Goal: Task Accomplishment & Management: Manage account settings

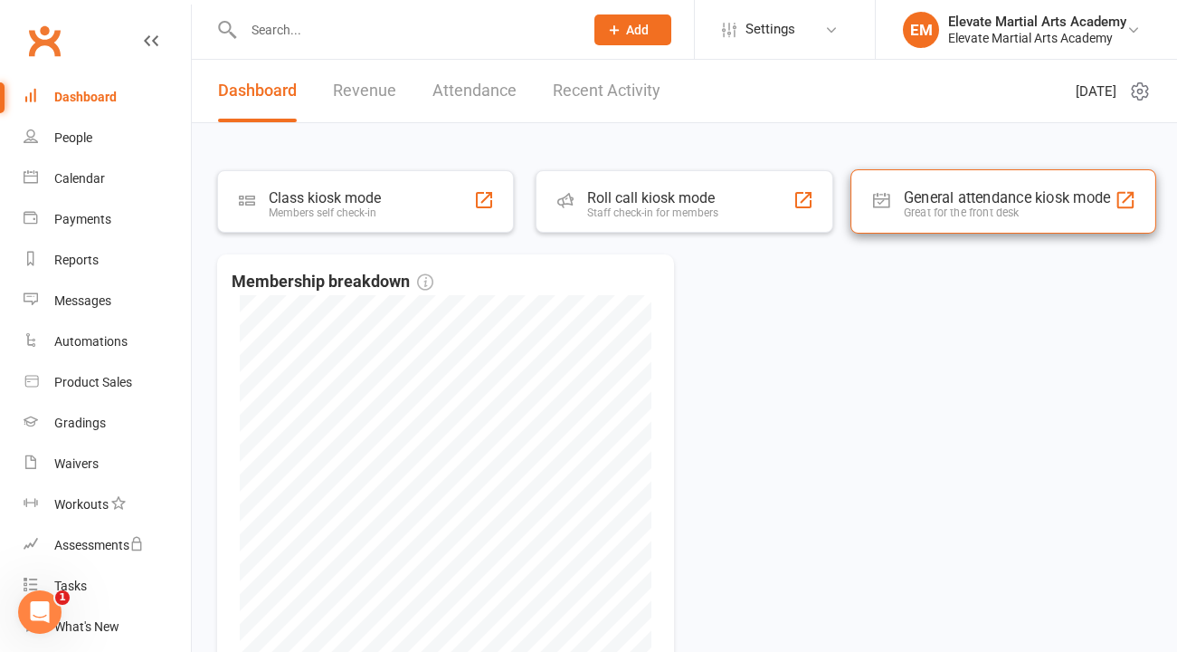
click at [960, 196] on div "General attendance kiosk mode" at bounding box center [1006, 198] width 207 height 18
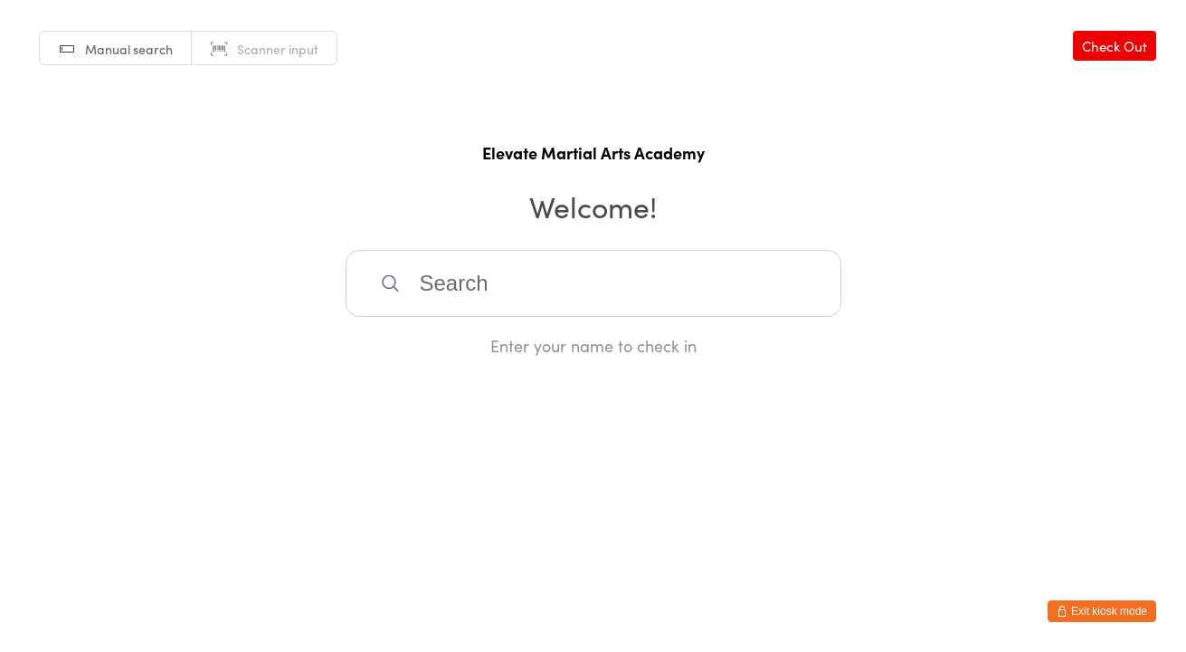
click at [1084, 611] on button "Exit kiosk mode" at bounding box center [1102, 611] width 109 height 22
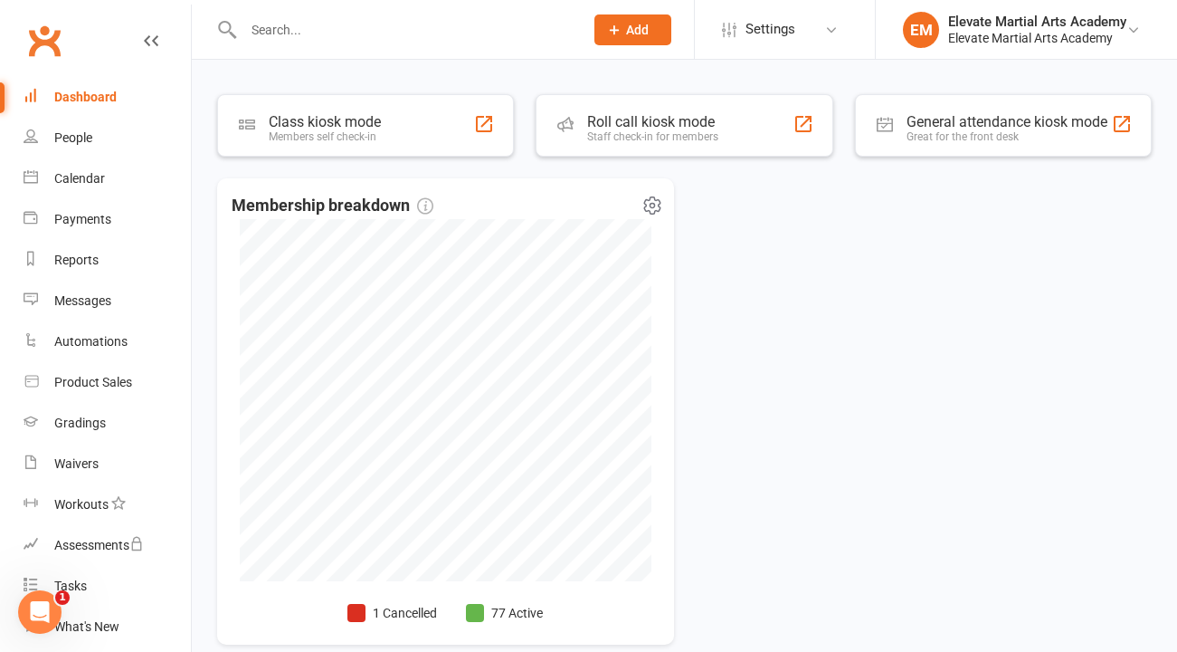
scroll to position [164, 0]
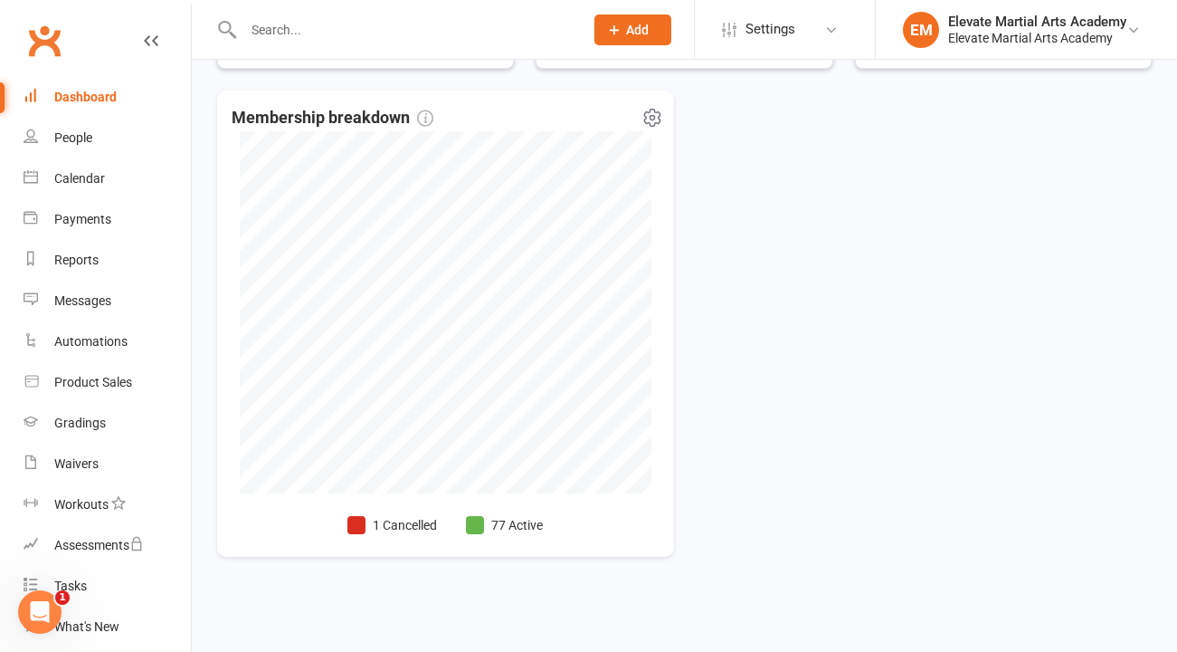
click at [397, 524] on li "1 Cancelled" at bounding box center [392, 525] width 90 height 20
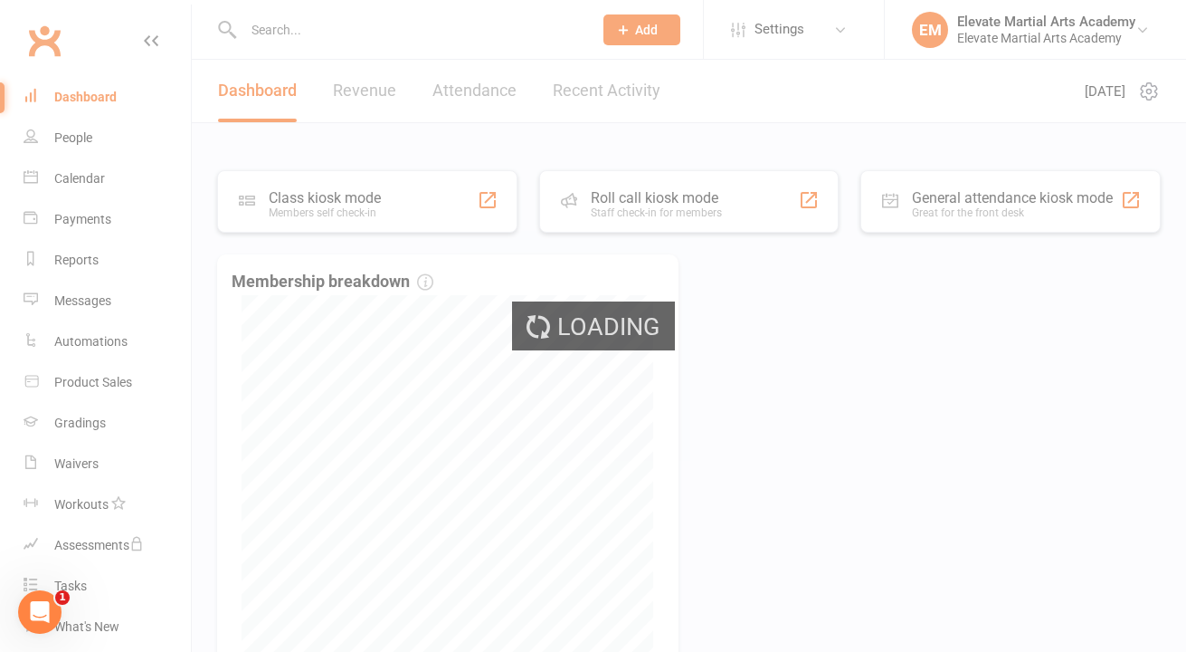
select select "no_trial"
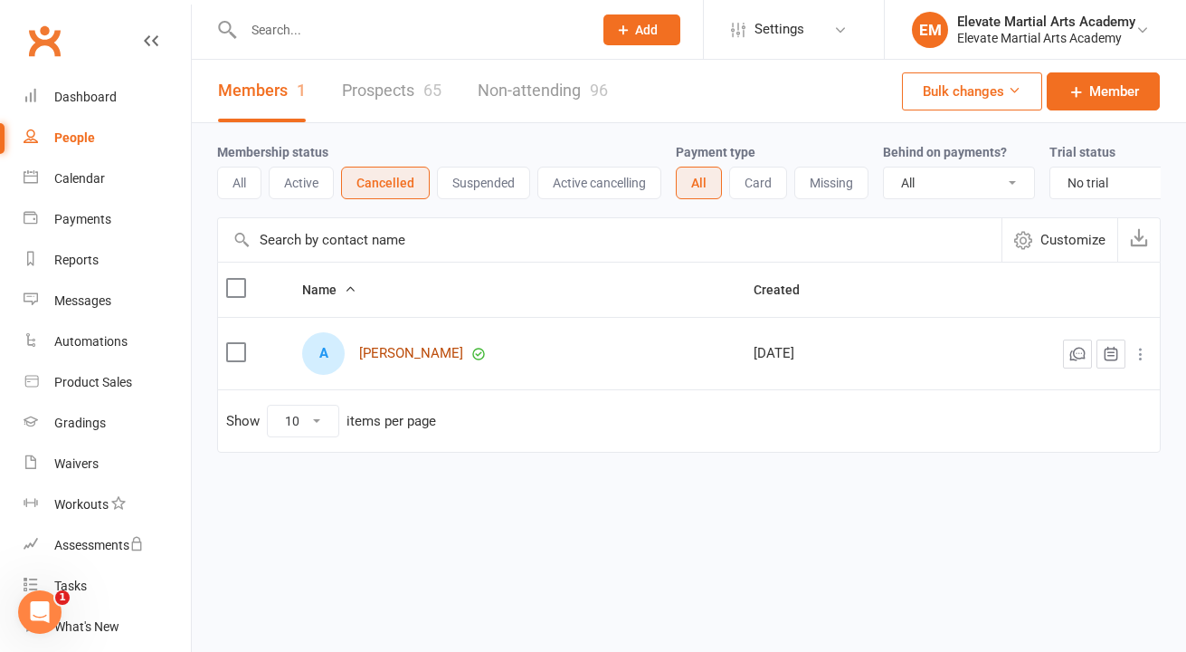
click at [399, 361] on link "[PERSON_NAME]" at bounding box center [411, 353] width 104 height 15
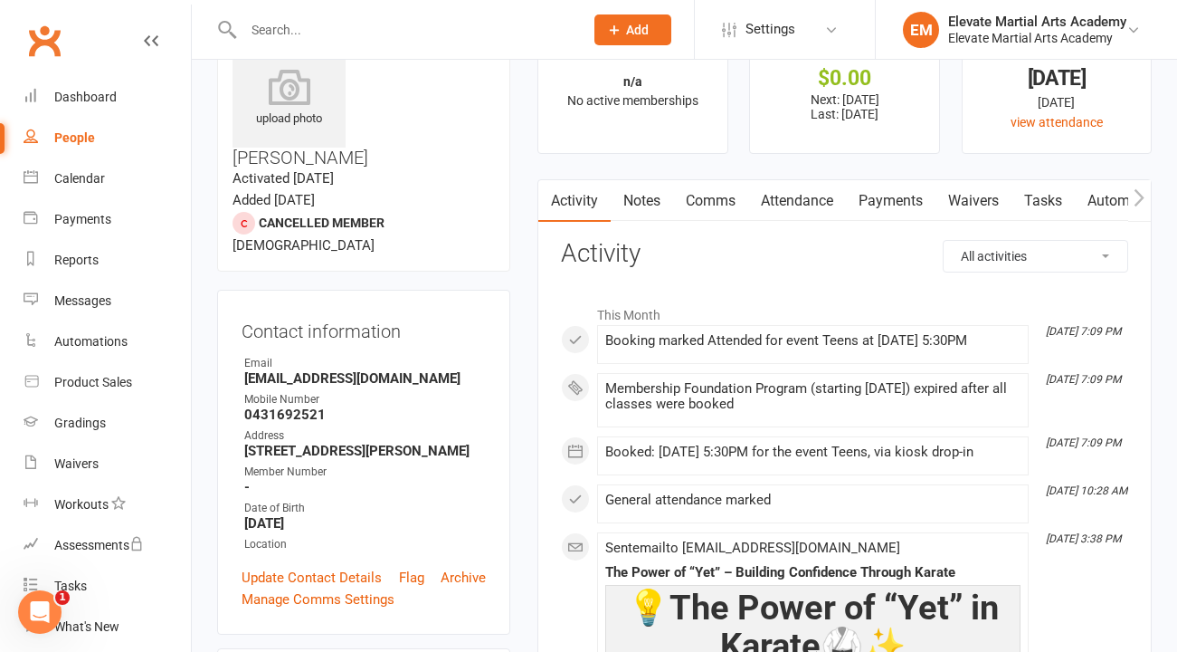
scroll to position [14, 0]
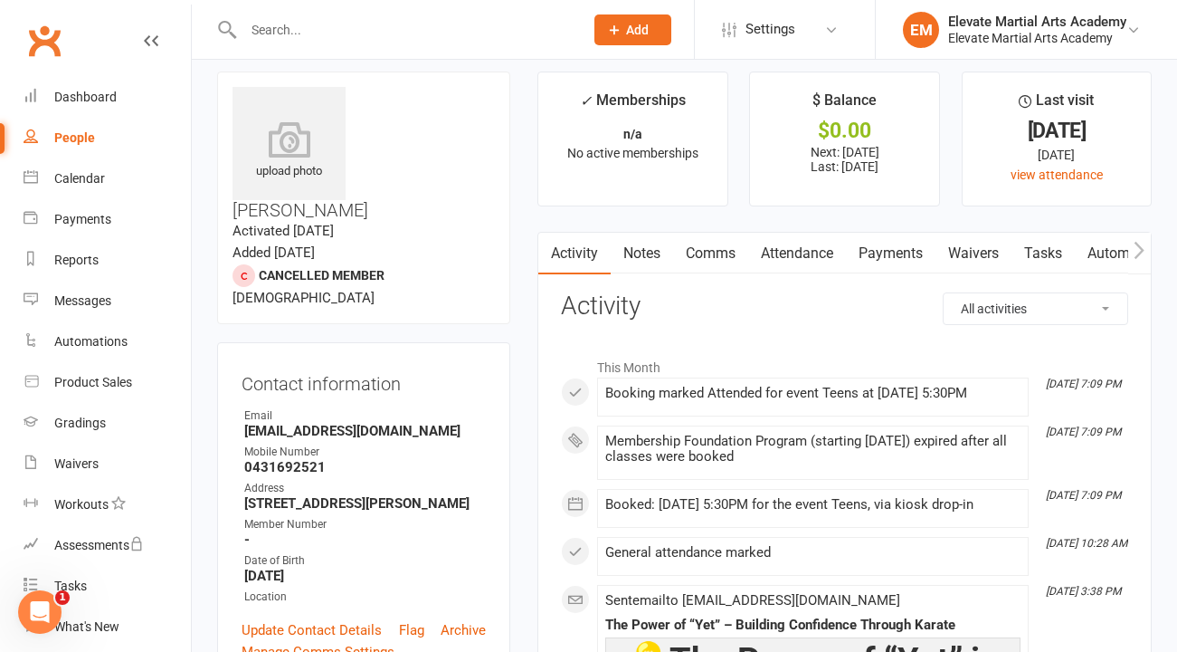
click at [894, 257] on link "Payments" at bounding box center [891, 254] width 90 height 42
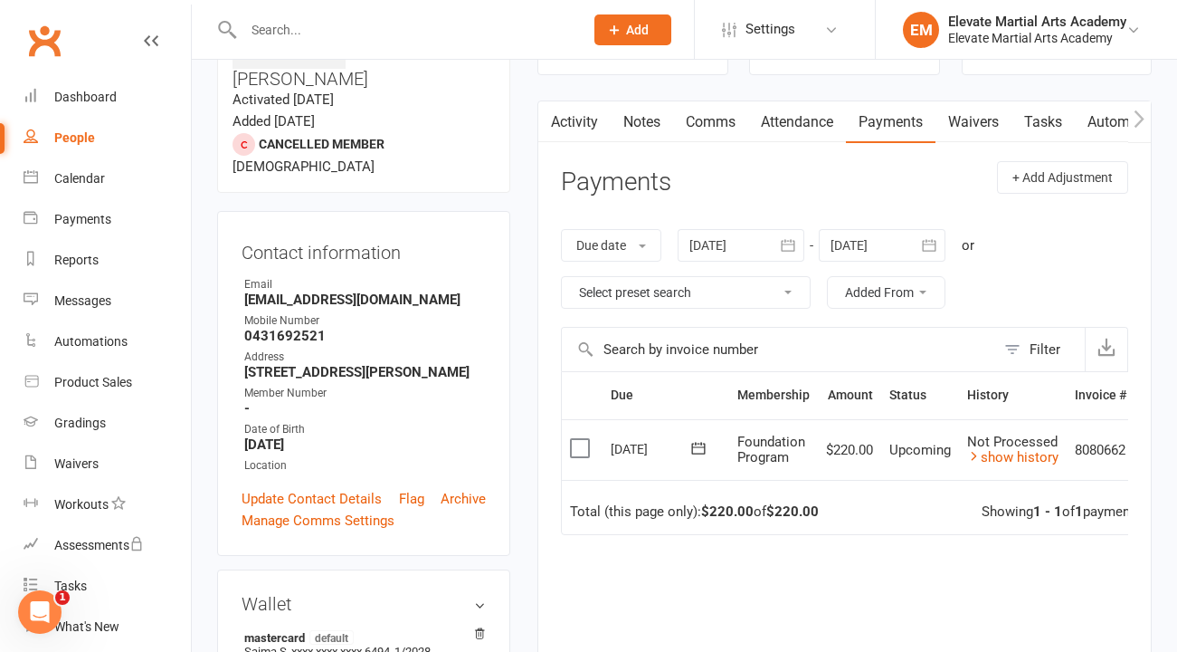
scroll to position [144, 0]
click at [1031, 461] on link "show history" at bounding box center [1012, 458] width 91 height 16
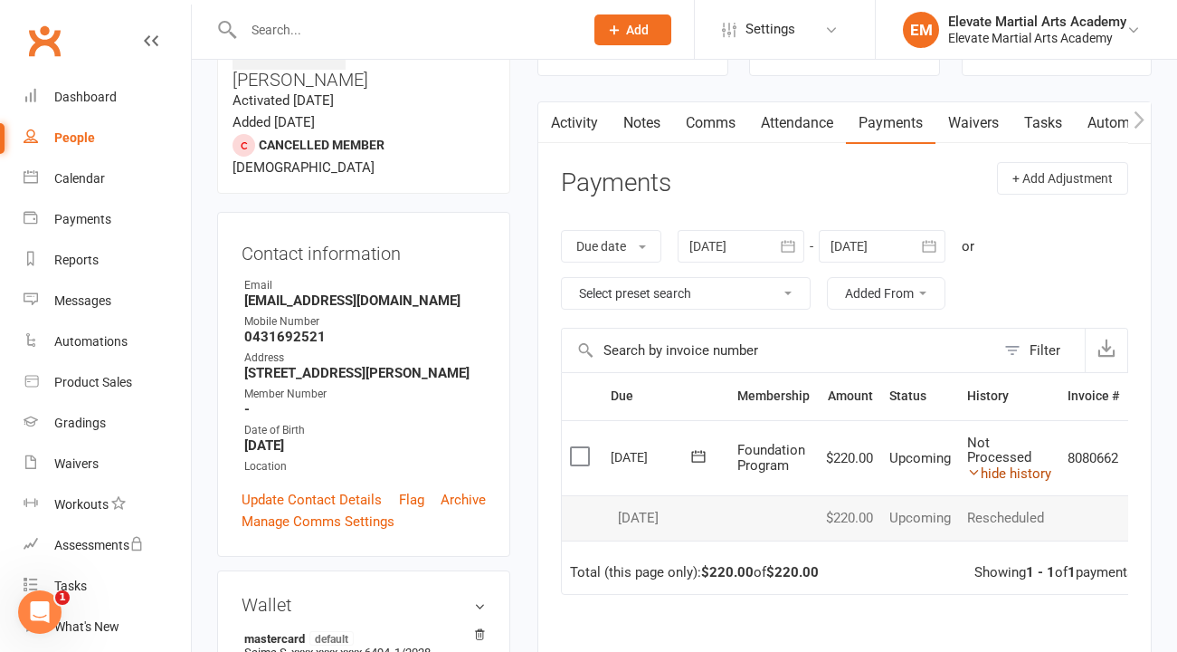
click at [1004, 473] on link "hide history" at bounding box center [1009, 473] width 84 height 16
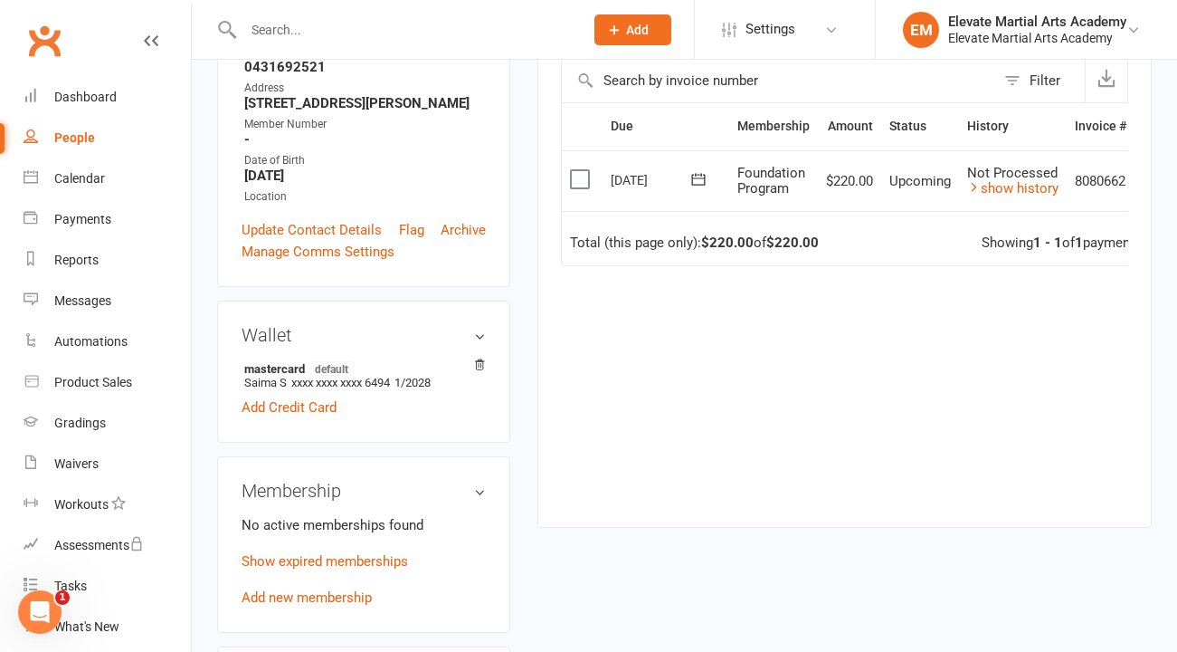
scroll to position [412, 0]
click at [480, 482] on h3 "Membership" at bounding box center [364, 492] width 244 height 20
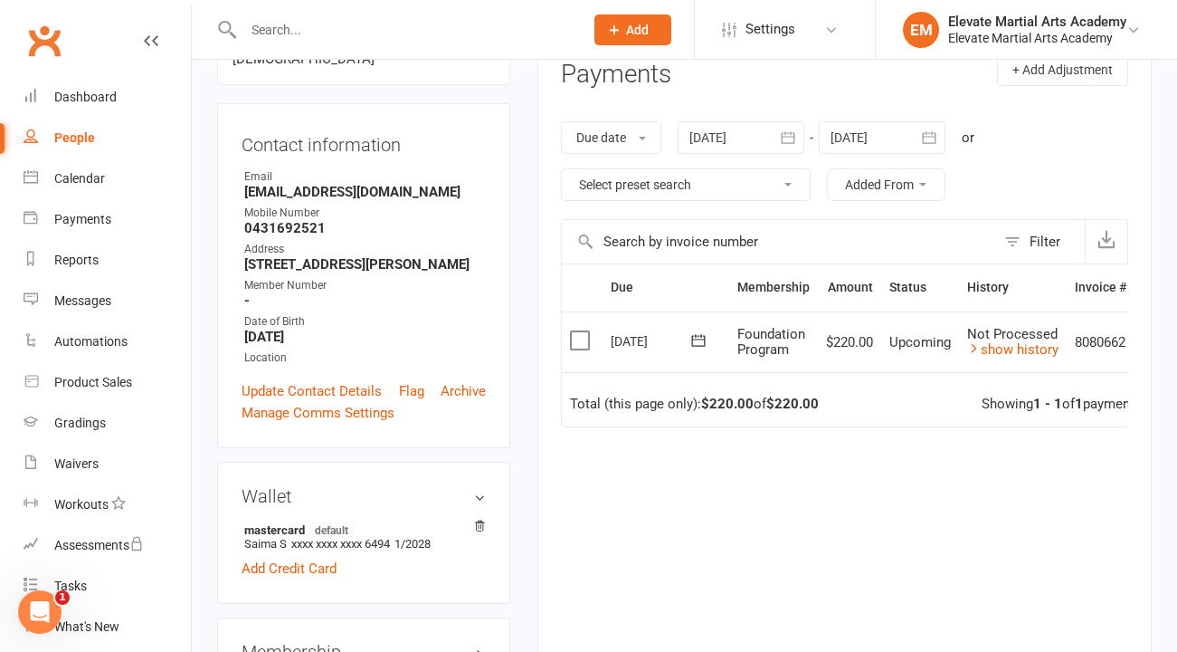
scroll to position [249, 0]
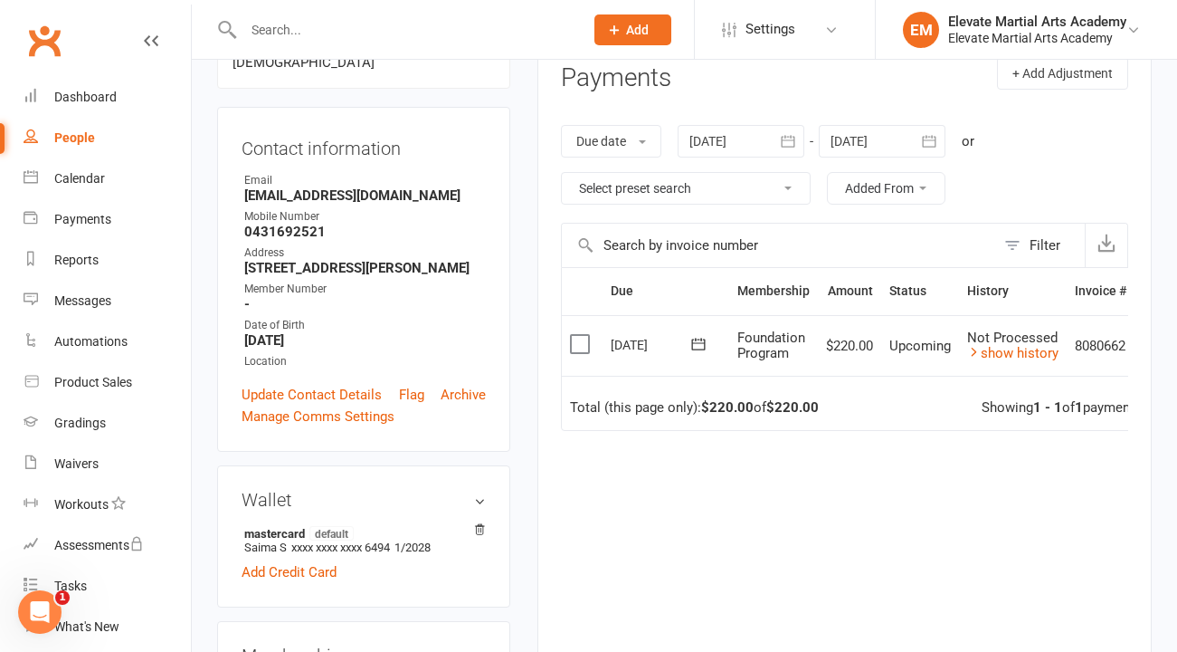
click at [795, 140] on icon "button" at bounding box center [788, 141] width 18 height 18
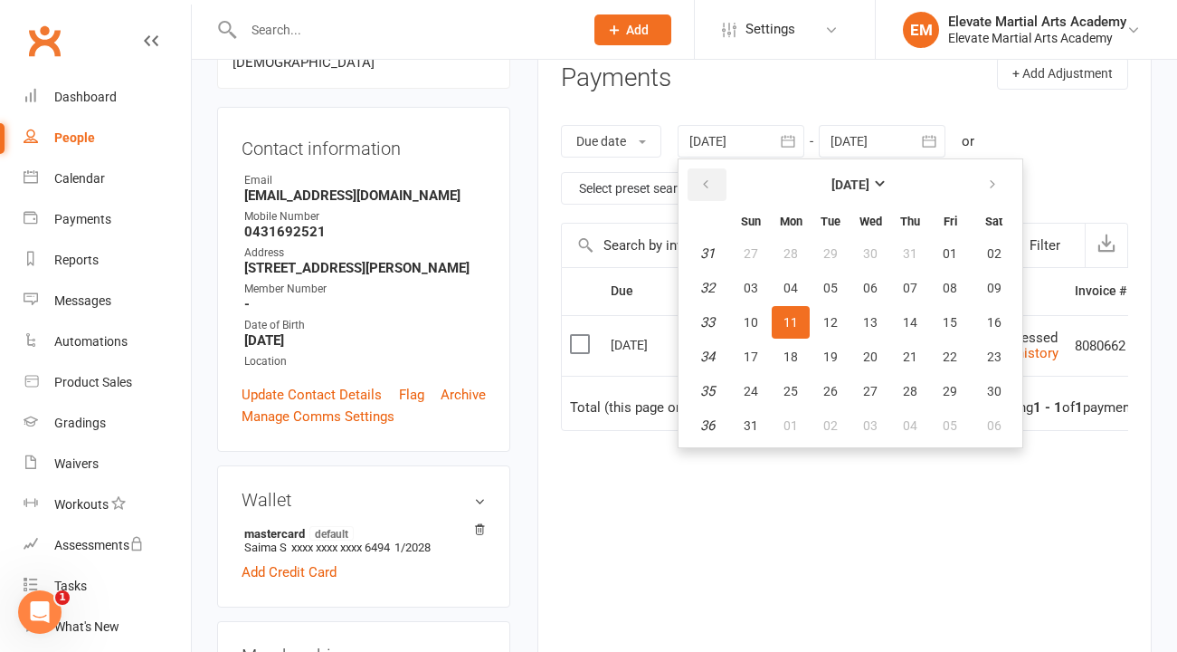
click at [707, 186] on icon "button" at bounding box center [705, 184] width 13 height 14
click at [755, 255] on span "01" at bounding box center [751, 253] width 14 height 14
type input "[DATE]"
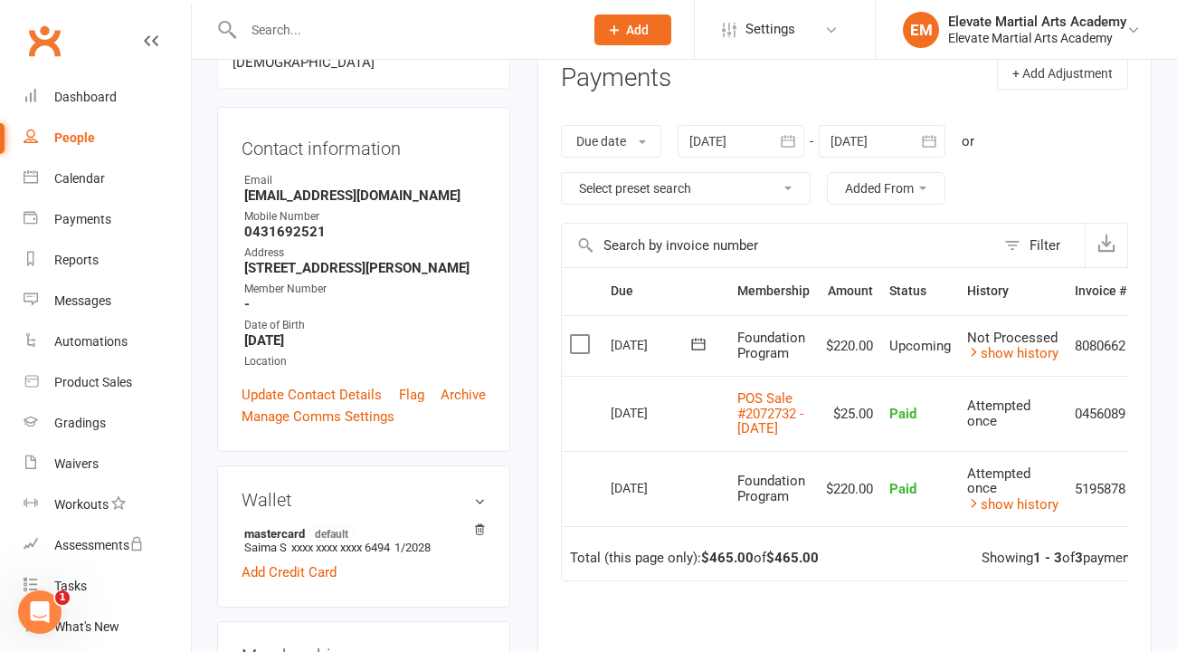
click at [933, 143] on icon "button" at bounding box center [929, 141] width 18 height 18
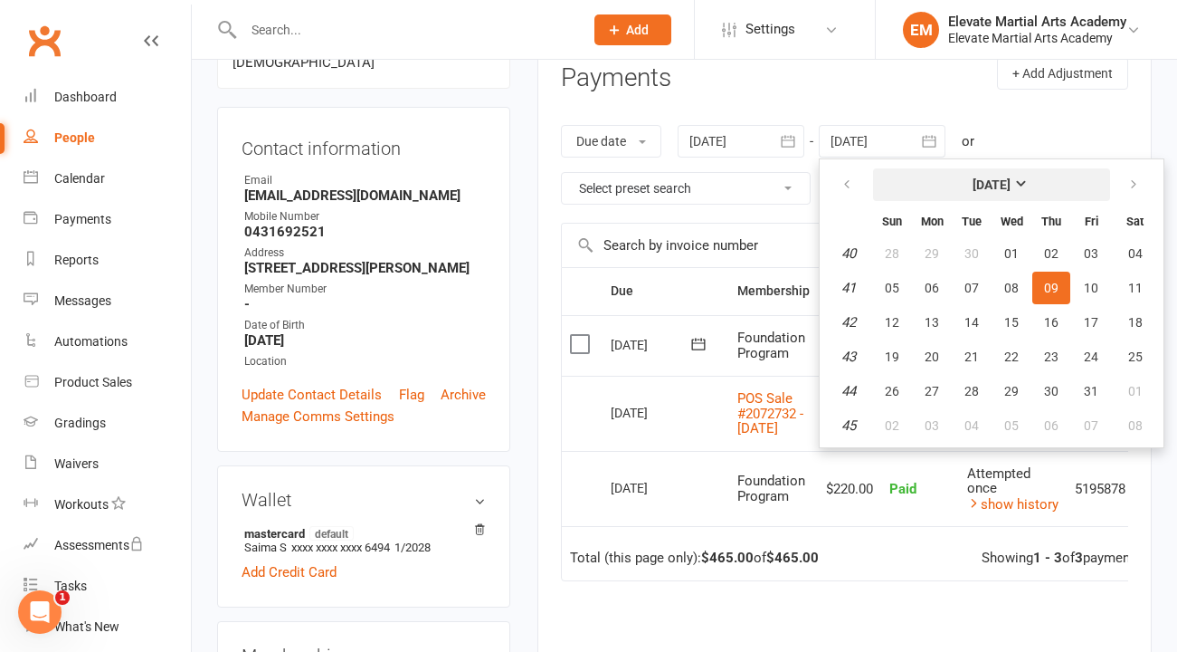
click at [1011, 190] on strong "[DATE]" at bounding box center [992, 184] width 38 height 14
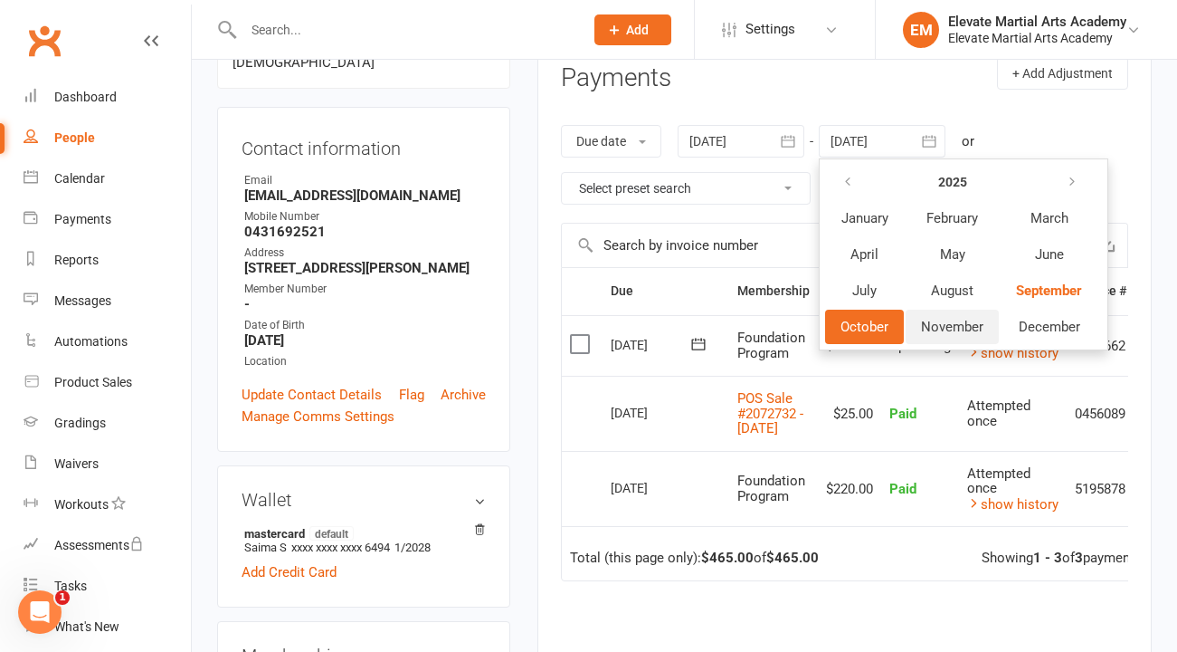
click at [966, 323] on span "November" at bounding box center [952, 327] width 62 height 16
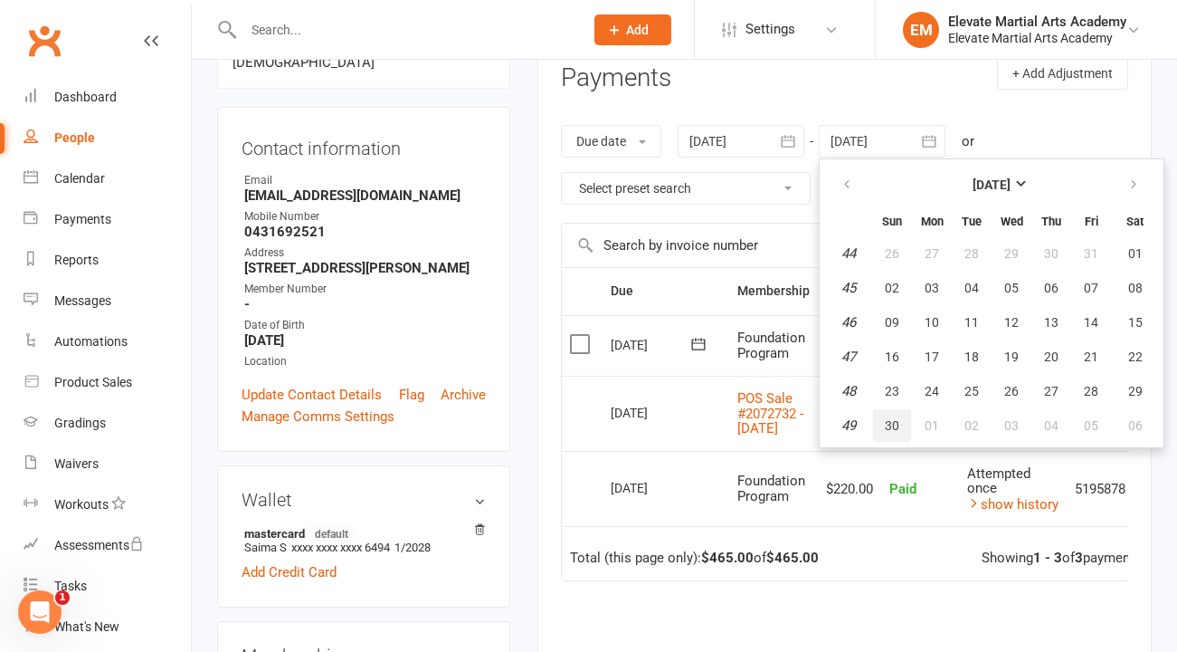
click at [899, 418] on span "30" at bounding box center [892, 425] width 14 height 14
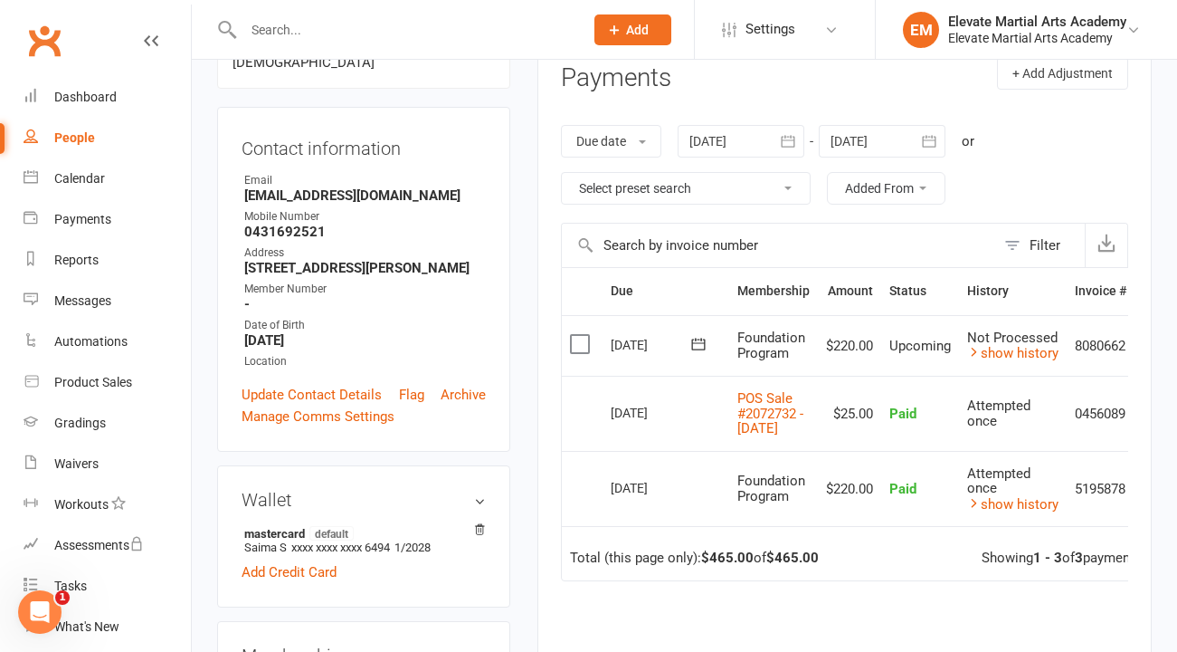
click at [922, 140] on icon "button" at bounding box center [929, 141] width 18 height 18
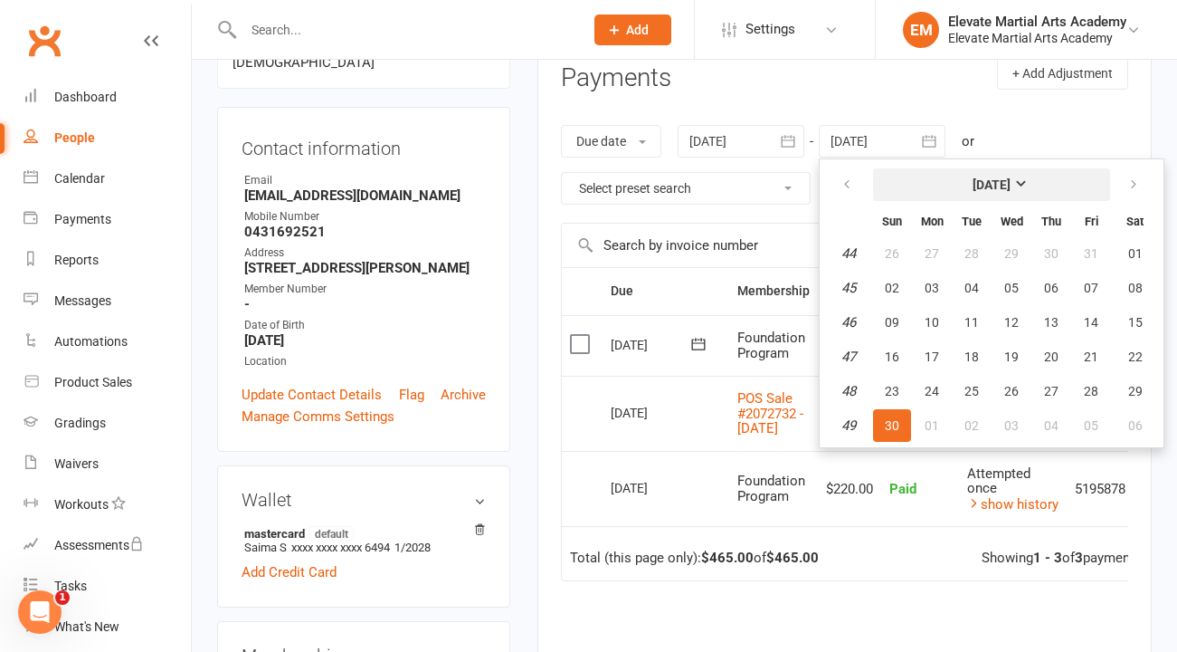
click at [1011, 185] on strong "November 2025" at bounding box center [992, 184] width 38 height 14
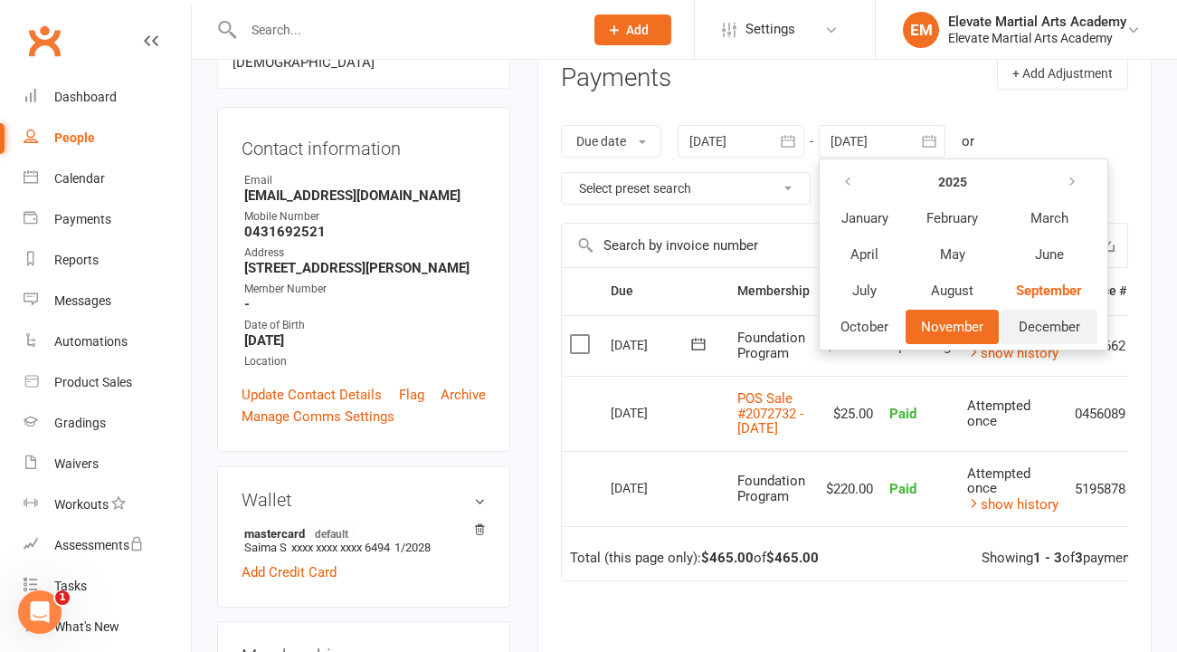
click at [1050, 326] on span "December" at bounding box center [1050, 327] width 62 height 16
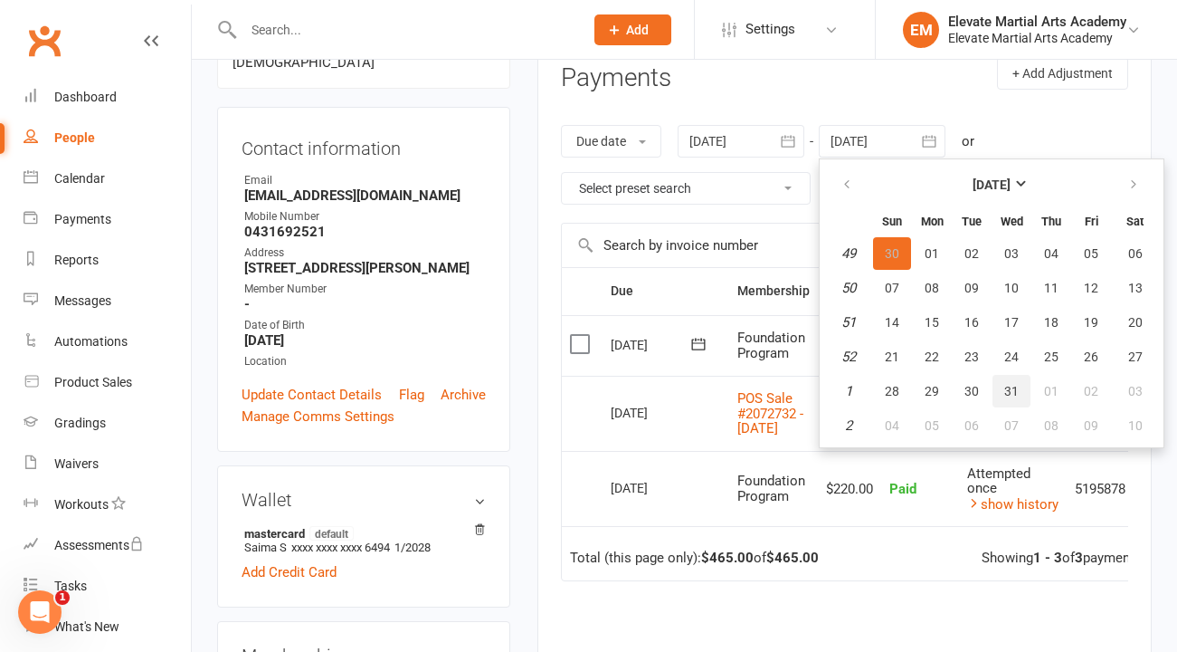
click at [1015, 394] on span "31" at bounding box center [1011, 391] width 14 height 14
type input "31 Dec 2025"
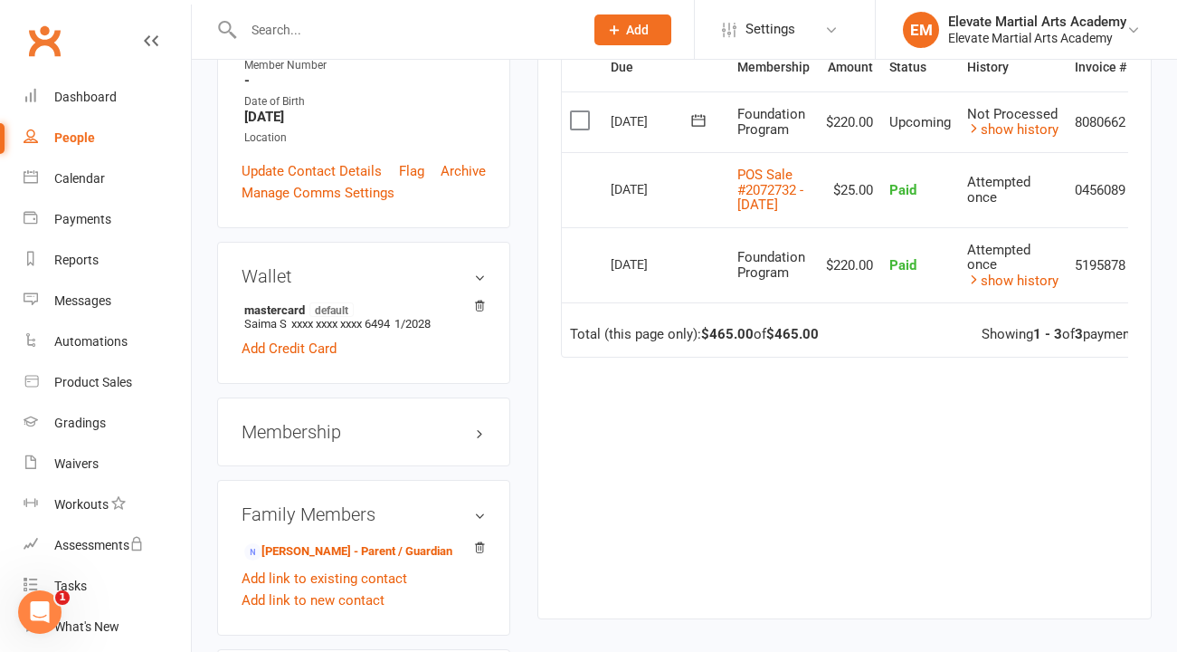
scroll to position [470, 0]
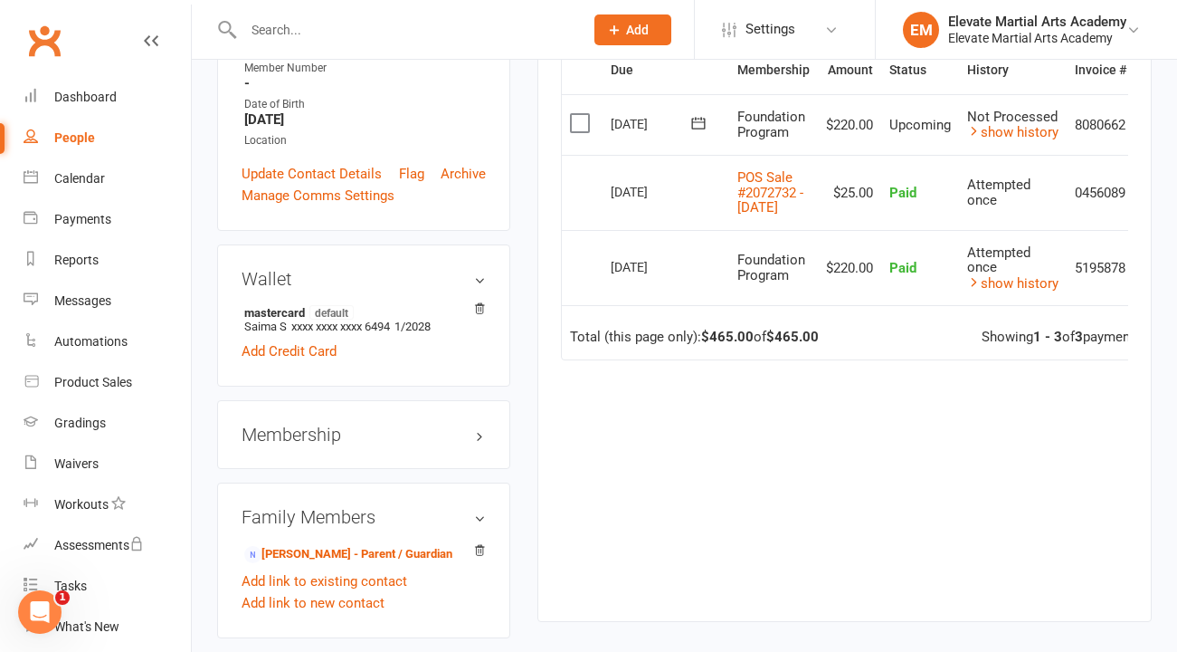
click at [429, 424] on h3 "Membership" at bounding box center [364, 434] width 244 height 20
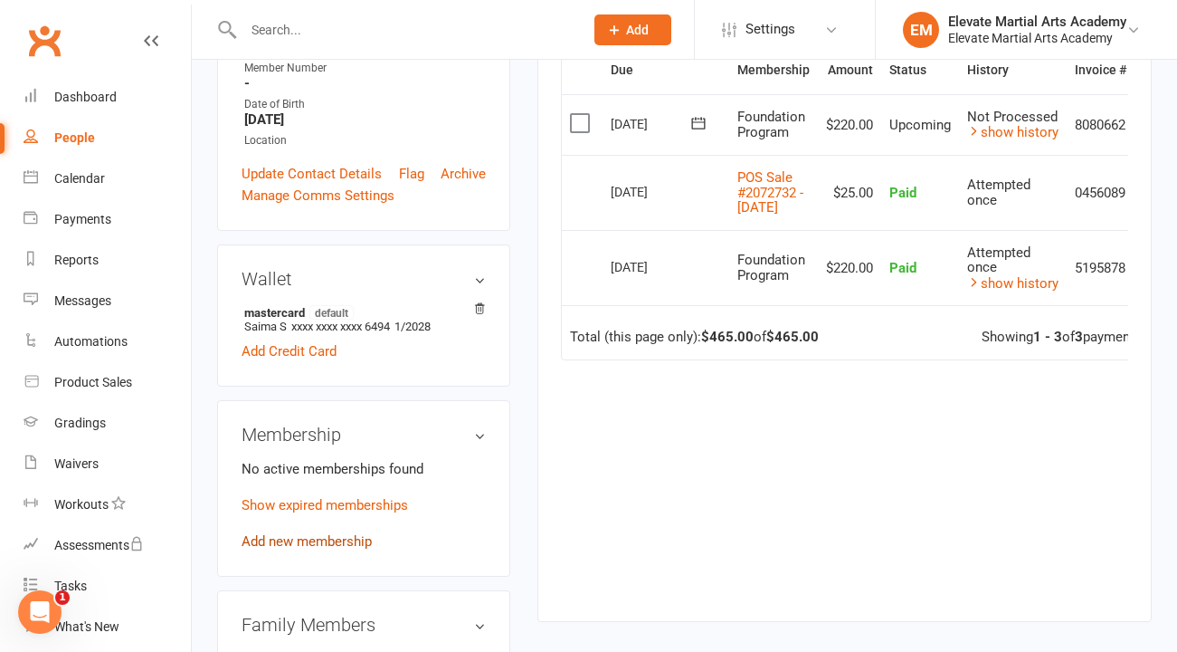
click at [355, 533] on link "Add new membership" at bounding box center [307, 541] width 130 height 16
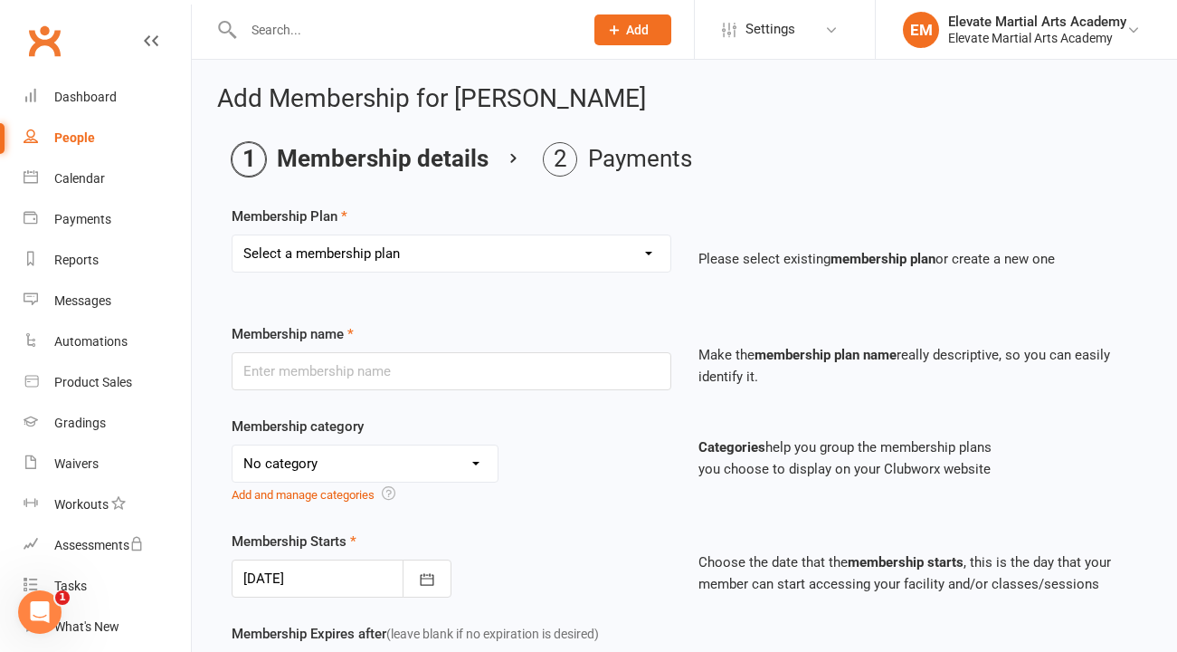
click at [577, 249] on select "Select a membership plan Create new Membership Plan Foundation Program - ONE se…" at bounding box center [452, 253] width 438 height 36
select select "14"
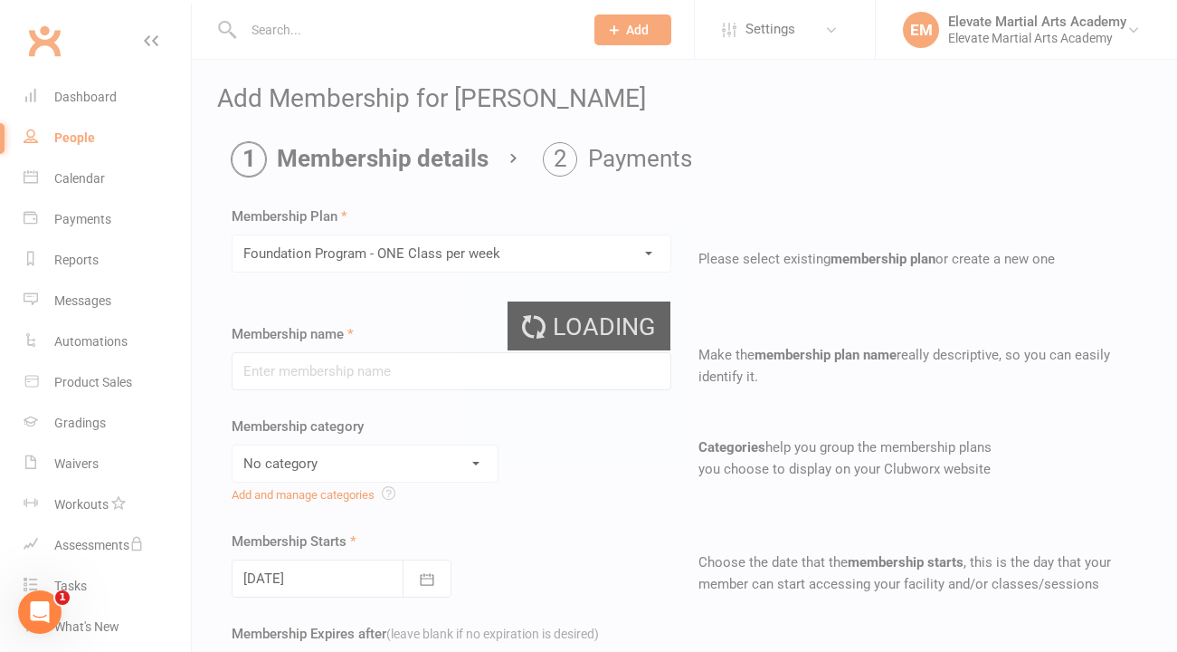
type input "Foundation Program - ONE Class per week"
select select "7"
type input "0"
select select "1"
type input "1"
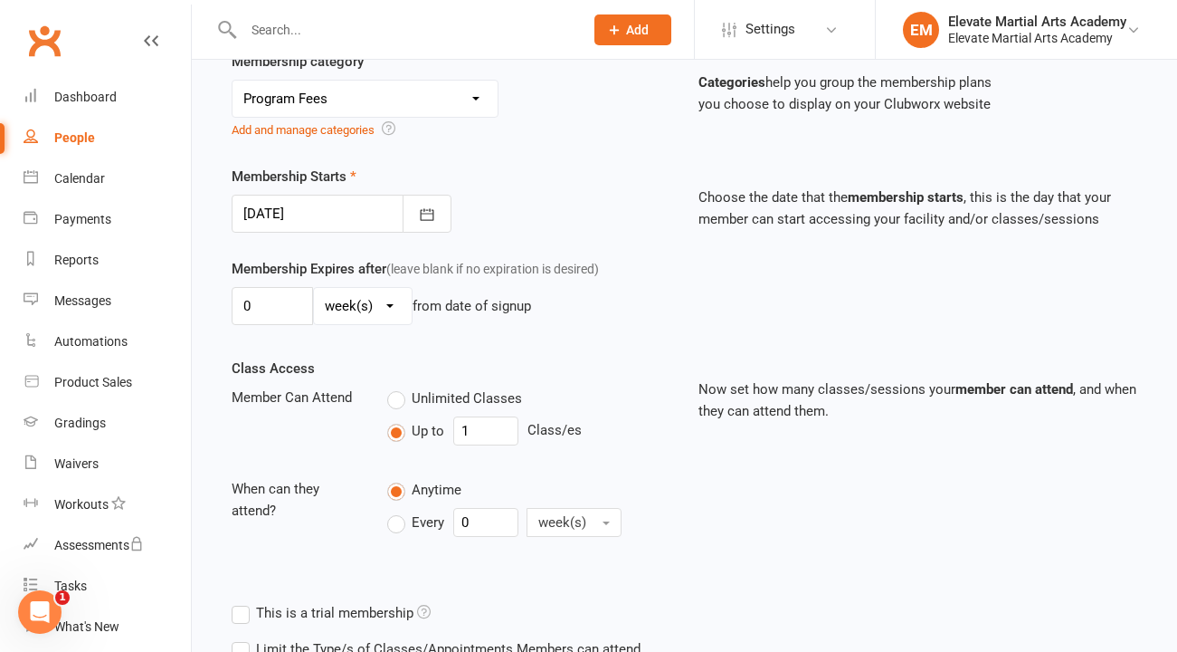
scroll to position [377, 0]
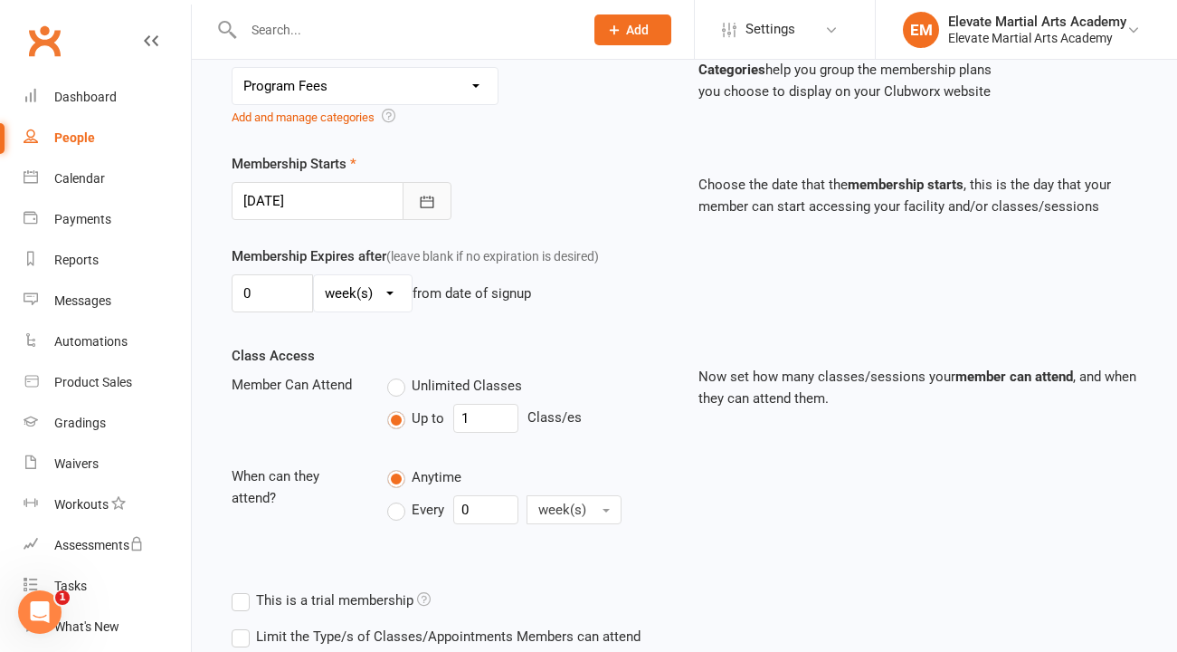
click at [431, 204] on icon "button" at bounding box center [427, 202] width 18 height 18
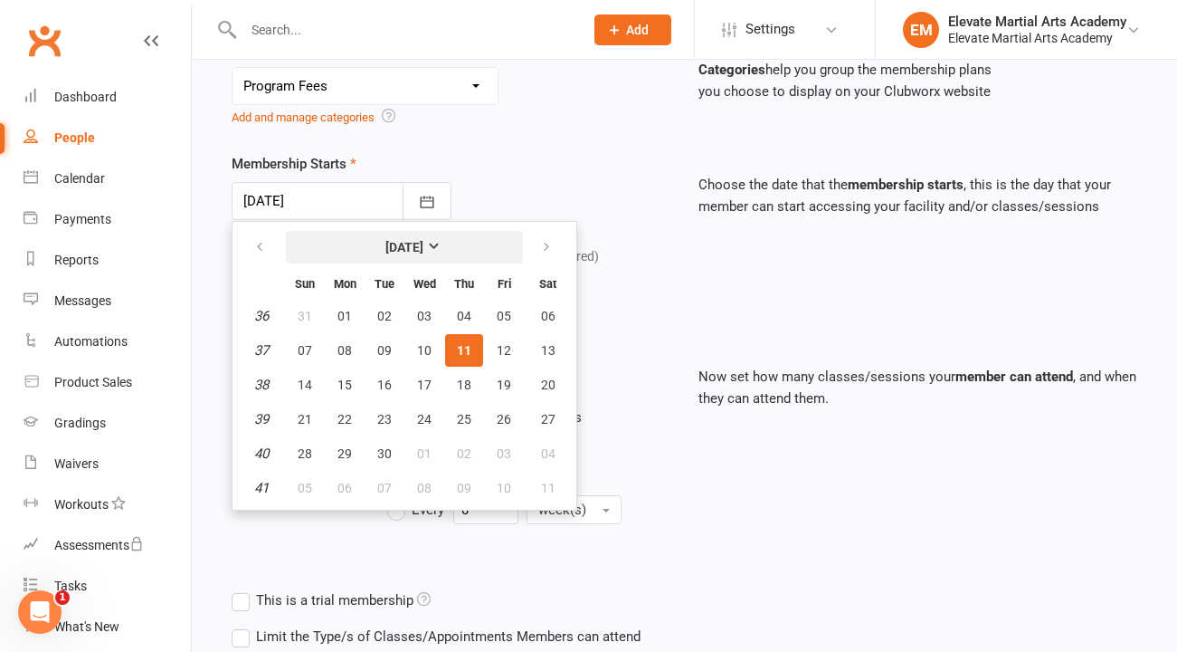
click at [423, 246] on strong "[DATE]" at bounding box center [404, 247] width 38 height 14
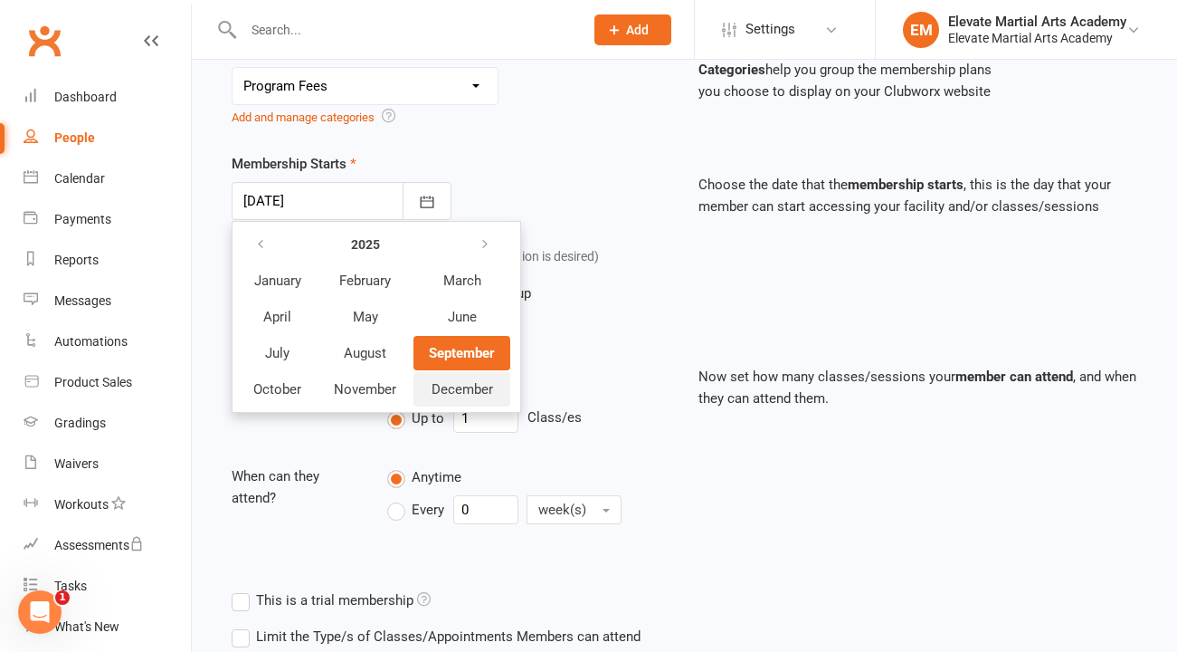
click at [441, 390] on span "December" at bounding box center [463, 389] width 62 height 16
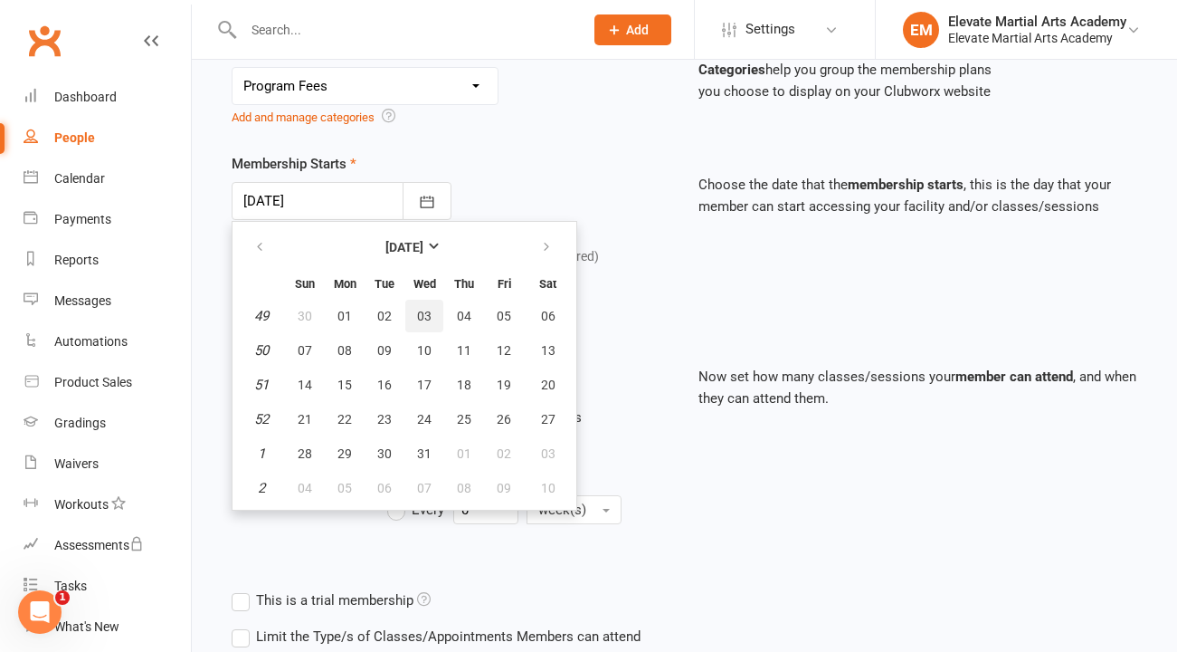
click at [421, 319] on span "03" at bounding box center [424, 316] width 14 height 14
type input "[DATE]"
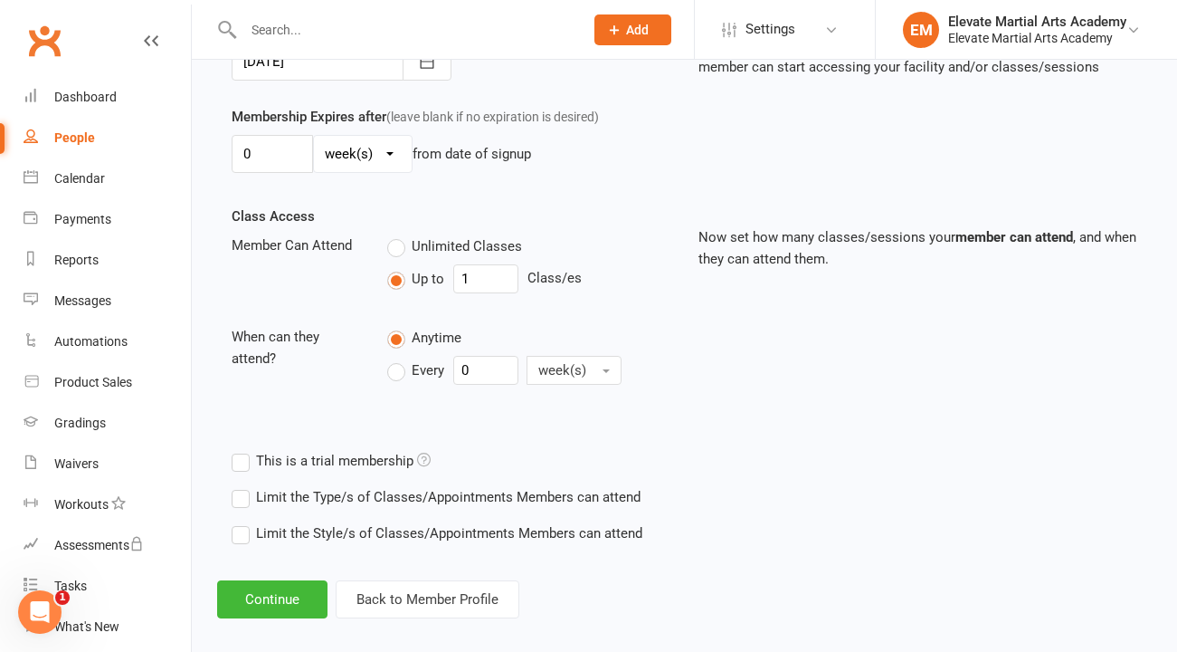
scroll to position [535, 0]
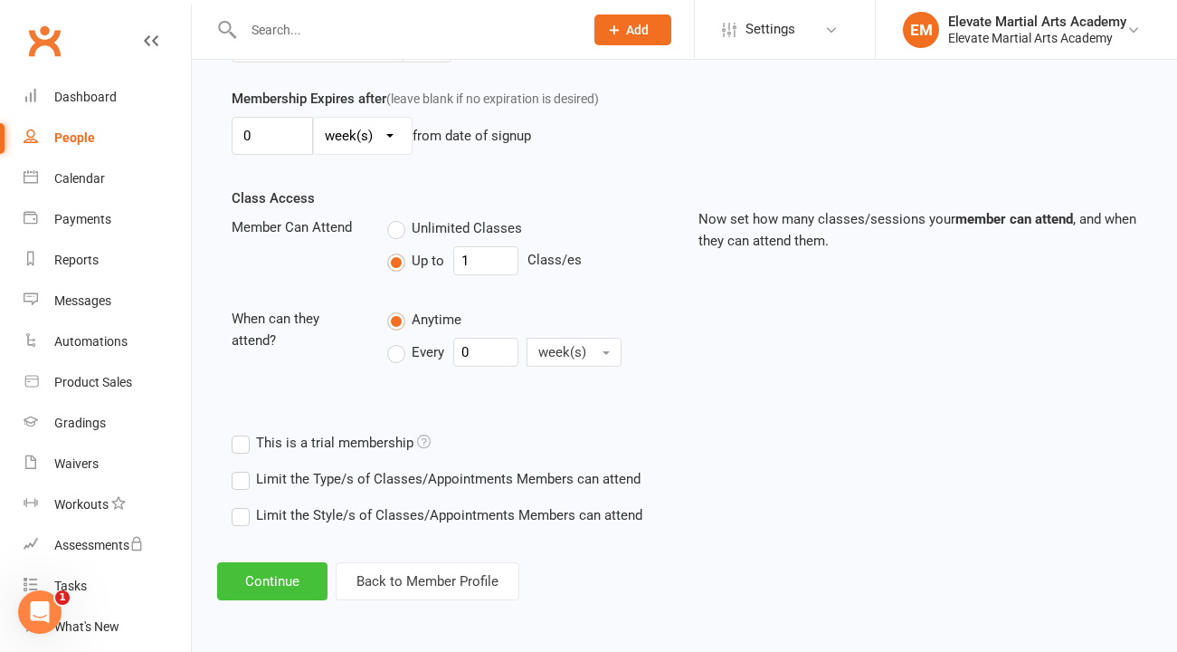
click at [291, 577] on button "Continue" at bounding box center [272, 581] width 110 height 38
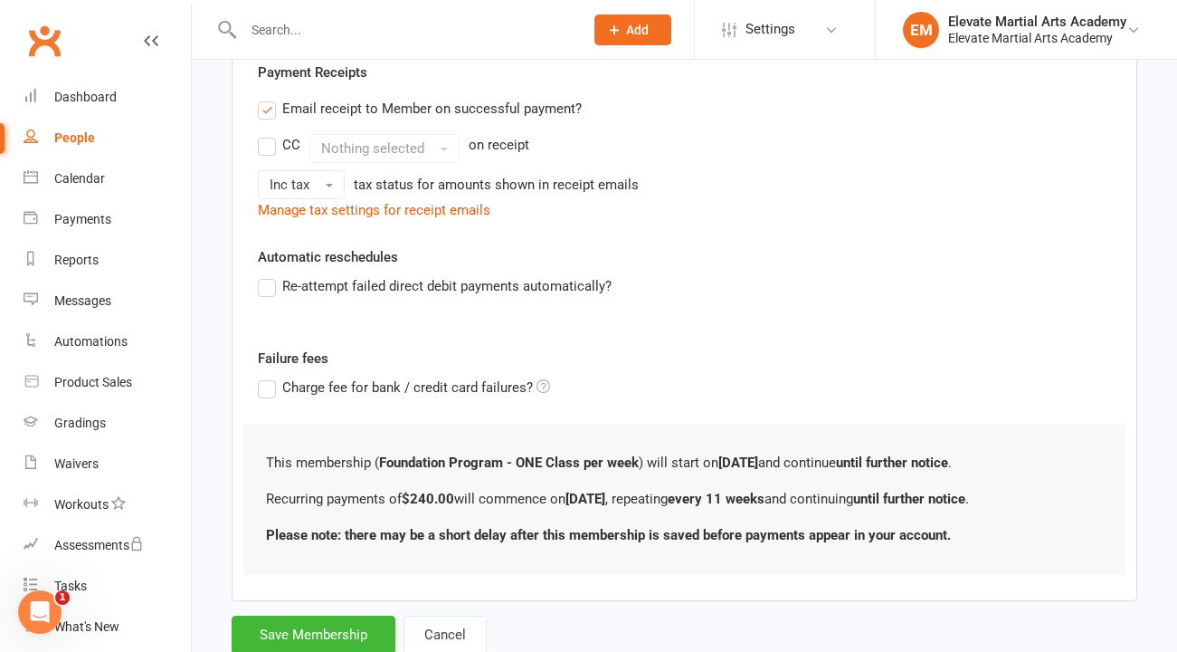
scroll to position [0, 0]
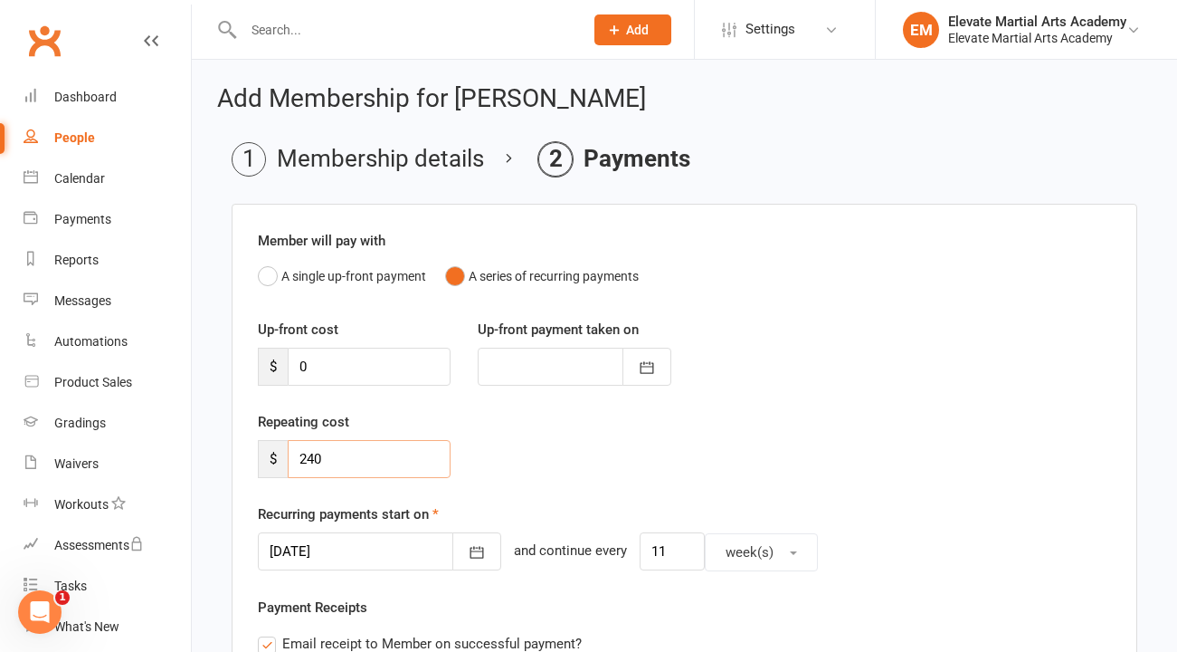
click at [336, 457] on input "240" at bounding box center [369, 459] width 163 height 38
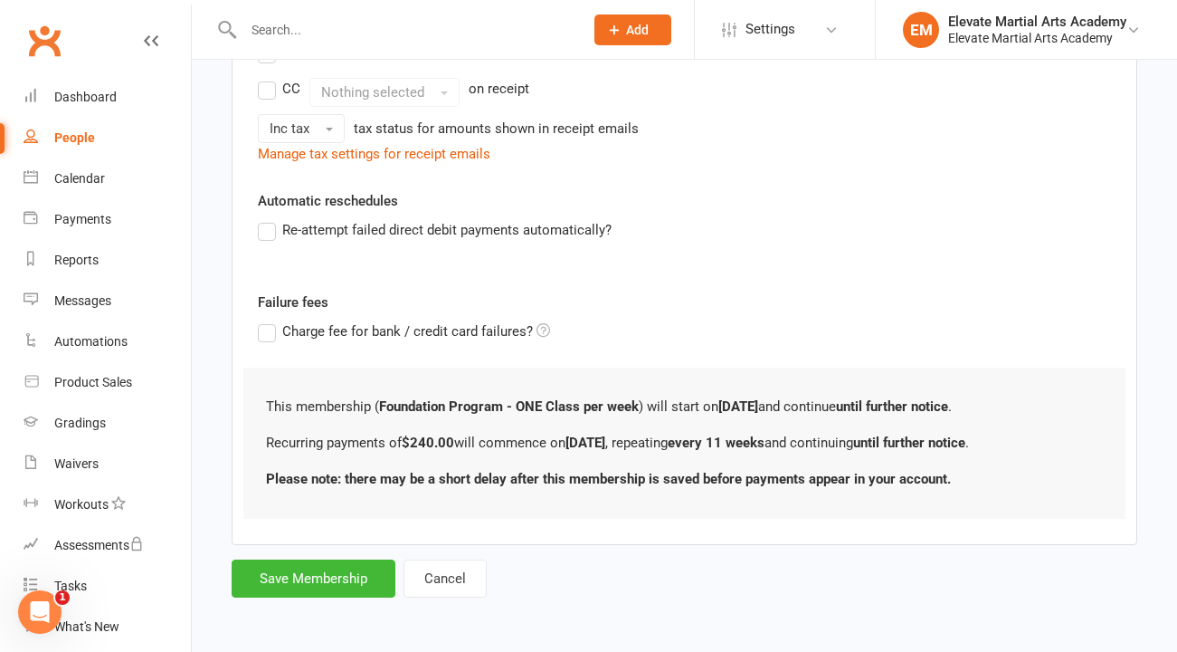
scroll to position [592, 0]
click at [311, 579] on button "Save Membership" at bounding box center [314, 577] width 164 height 38
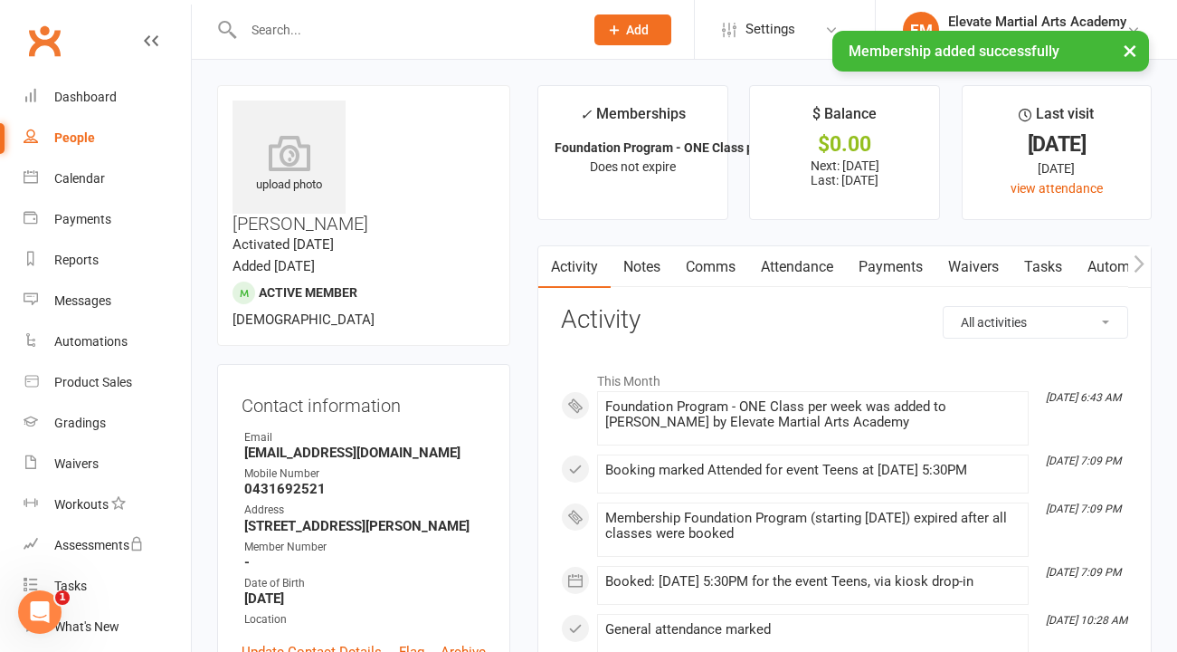
click at [890, 262] on link "Payments" at bounding box center [891, 267] width 90 height 42
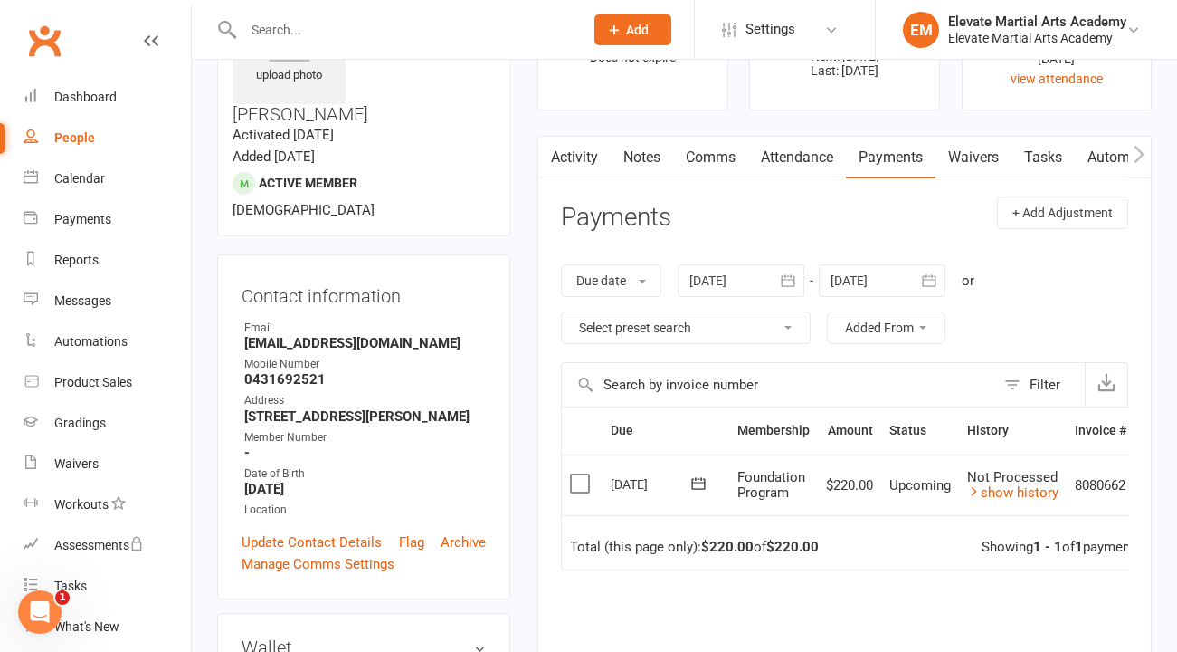
scroll to position [109, 0]
click at [930, 280] on icon "button" at bounding box center [929, 281] width 14 height 12
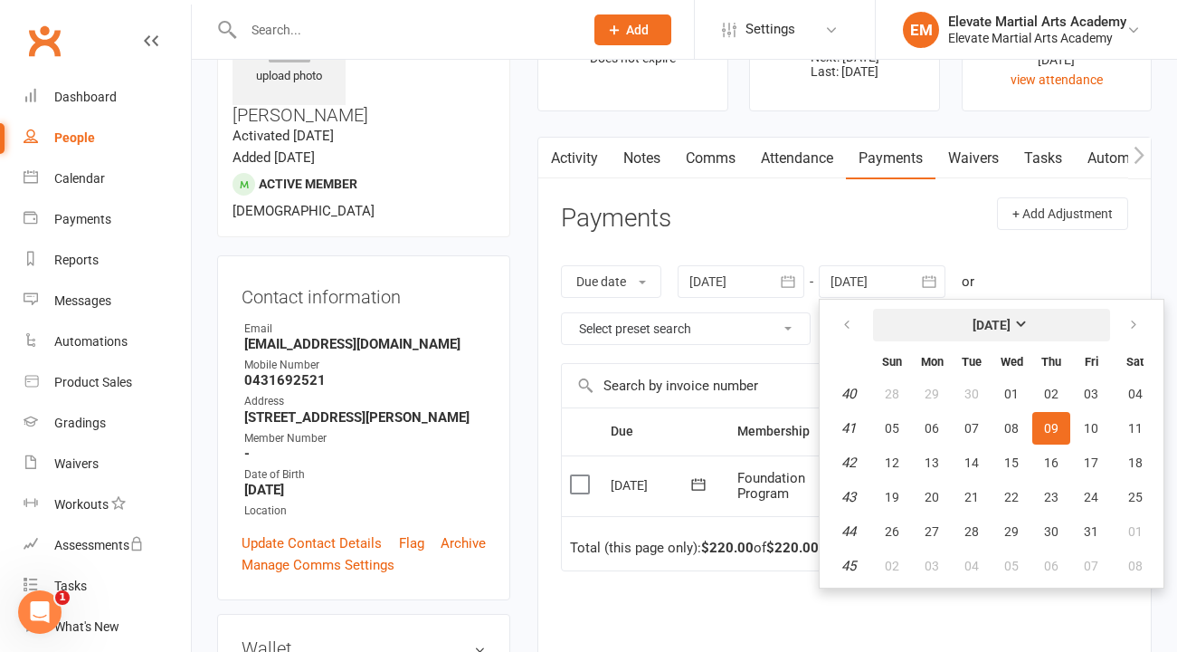
click at [1011, 328] on strong "[DATE]" at bounding box center [992, 325] width 38 height 14
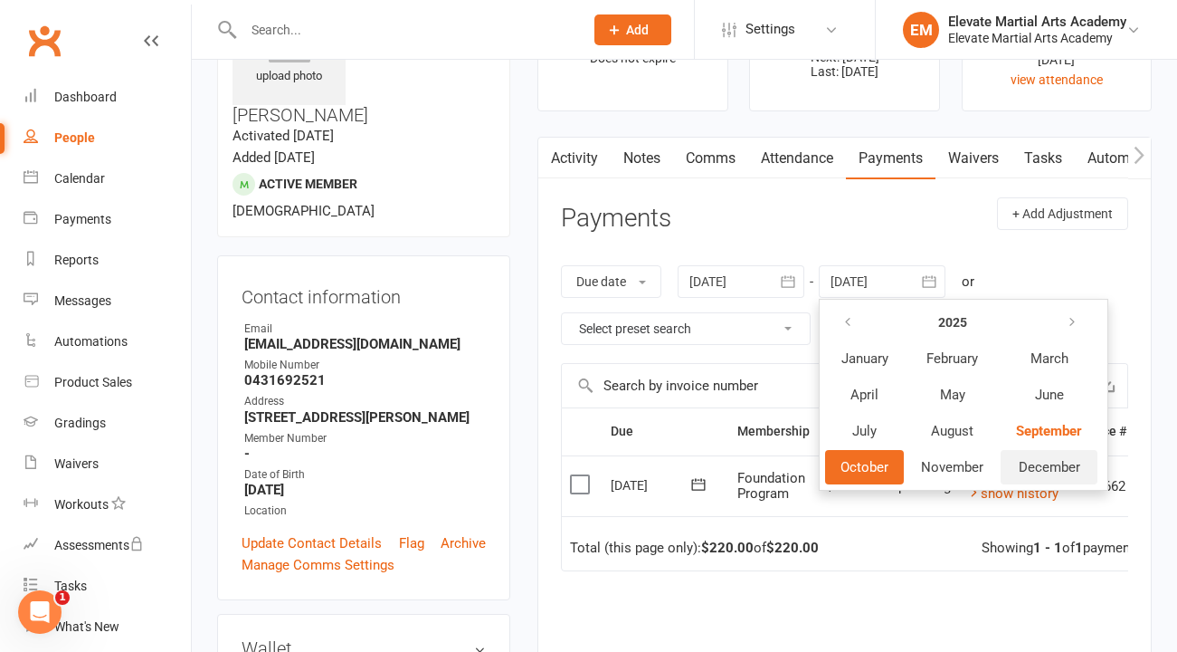
click at [1052, 477] on button "December" at bounding box center [1049, 467] width 97 height 34
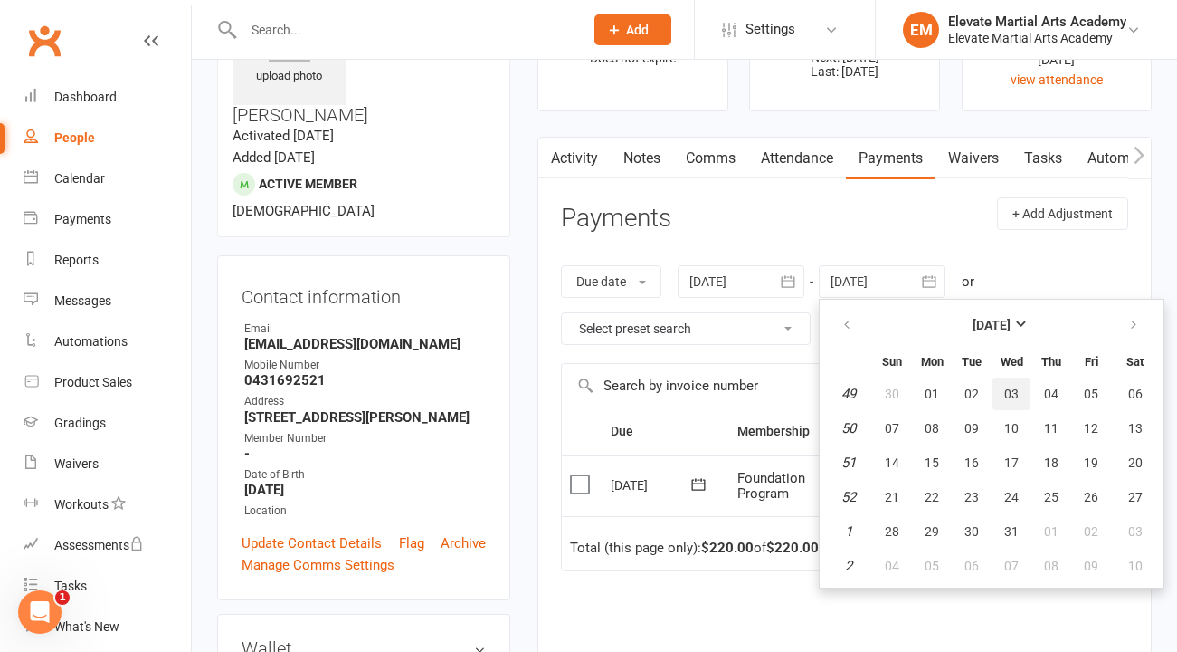
click at [1023, 389] on button "03" at bounding box center [1012, 393] width 38 height 33
type input "[DATE]"
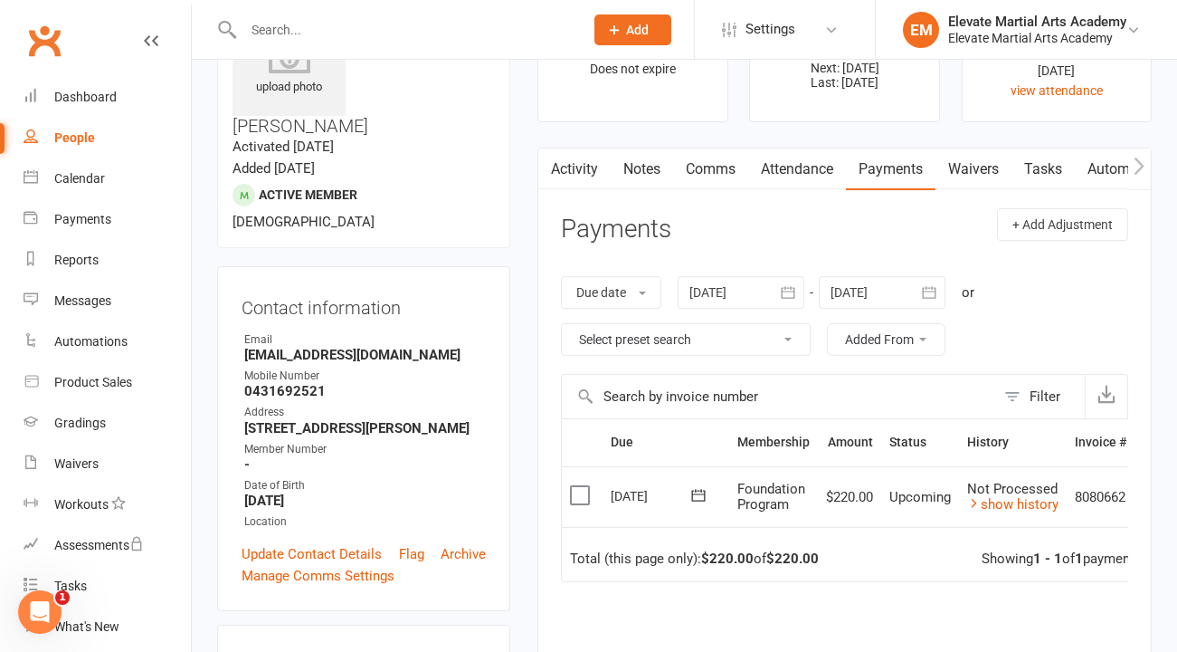
click at [929, 297] on icon "button" at bounding box center [929, 292] width 14 height 12
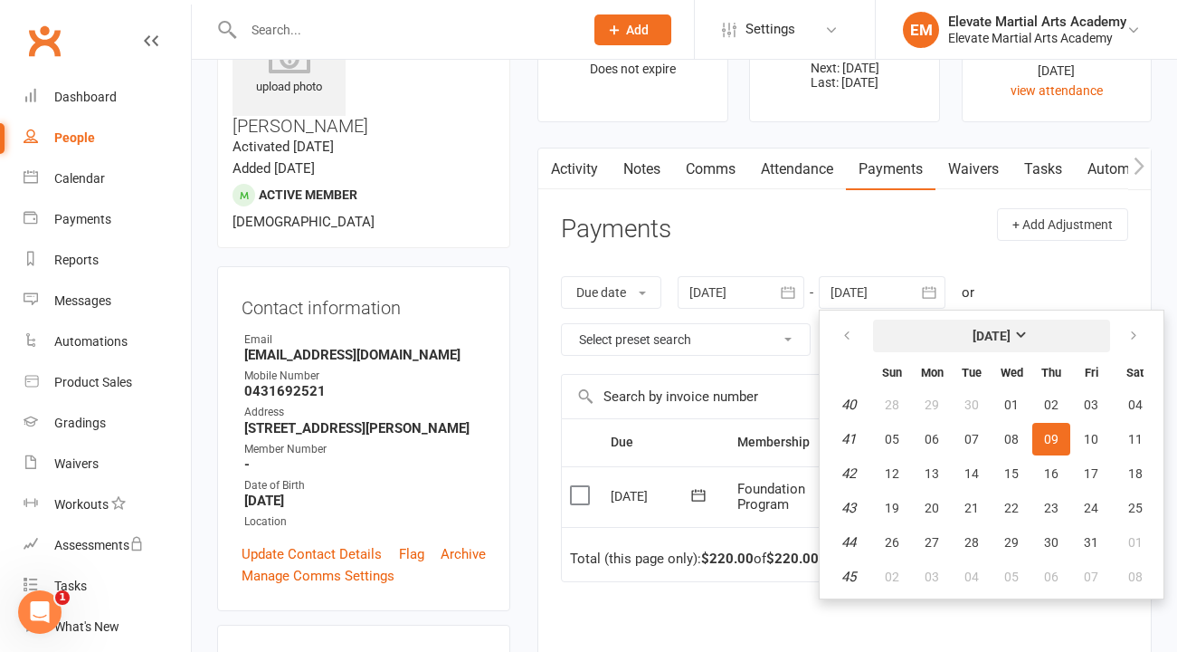
click at [1011, 333] on strong "[DATE]" at bounding box center [992, 335] width 38 height 14
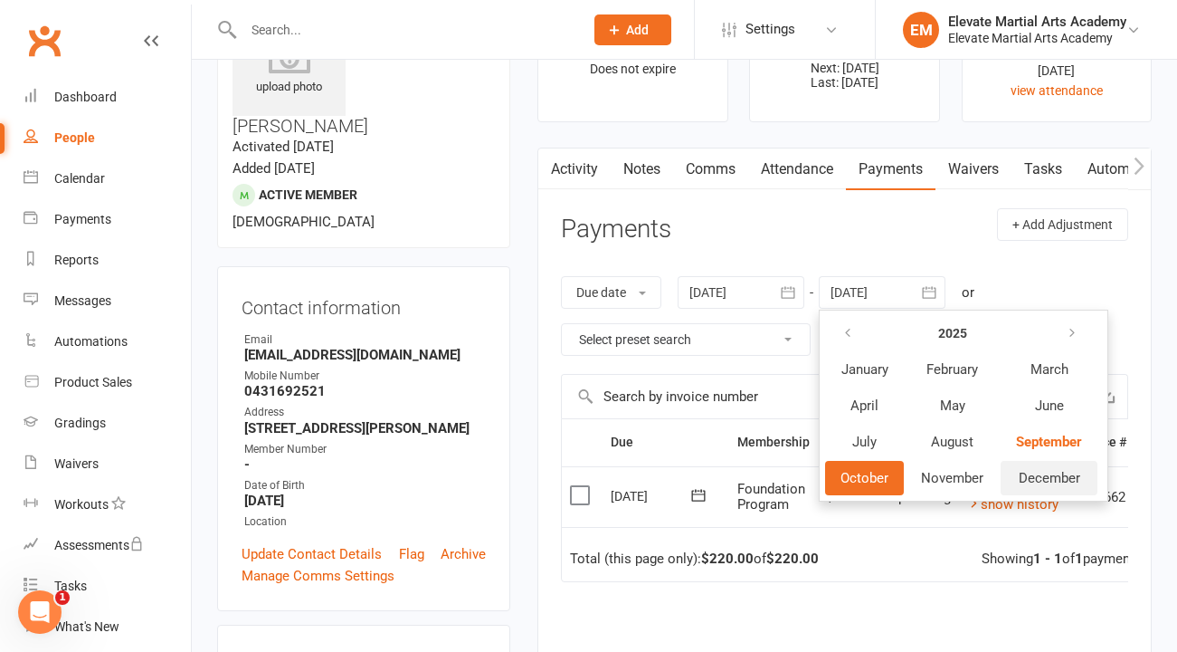
click at [1044, 478] on span "December" at bounding box center [1050, 478] width 62 height 16
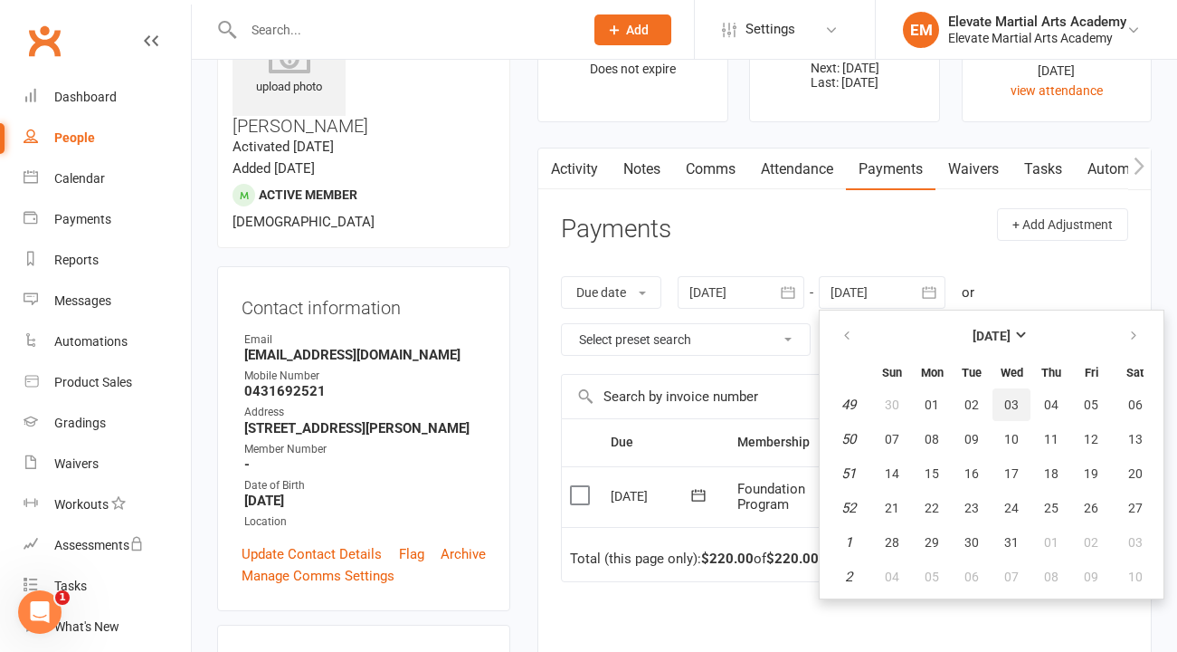
click at [1012, 406] on span "03" at bounding box center [1011, 404] width 14 height 14
type input "[DATE]"
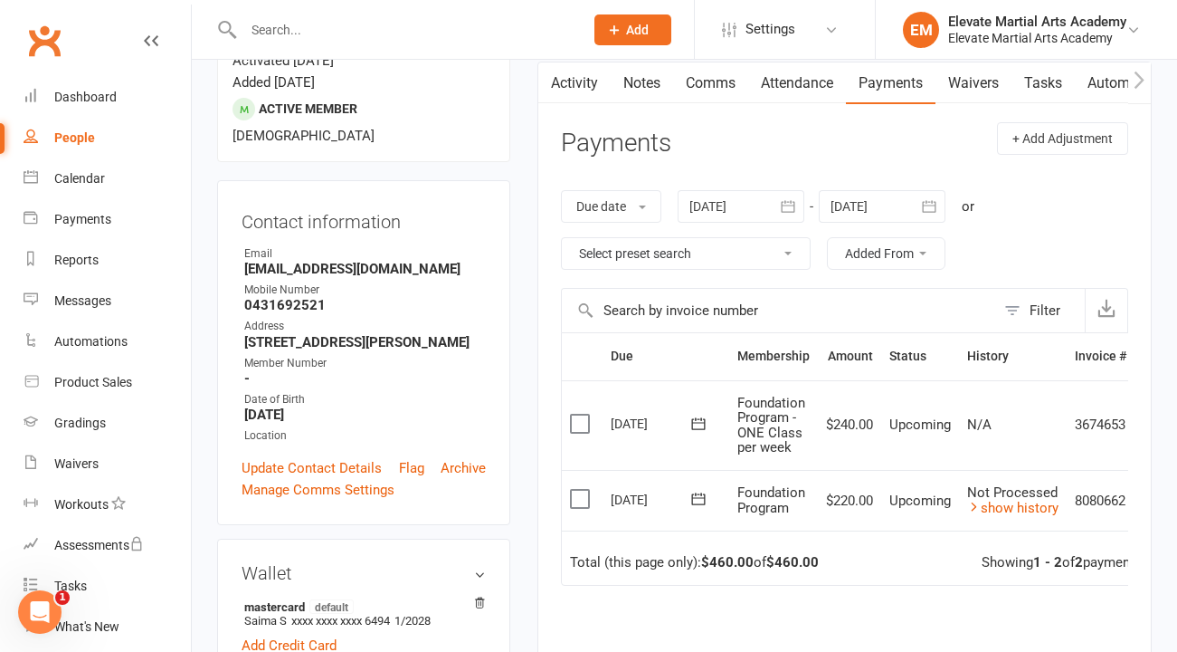
scroll to position [183, 0]
click at [792, 206] on icon "button" at bounding box center [788, 207] width 14 height 12
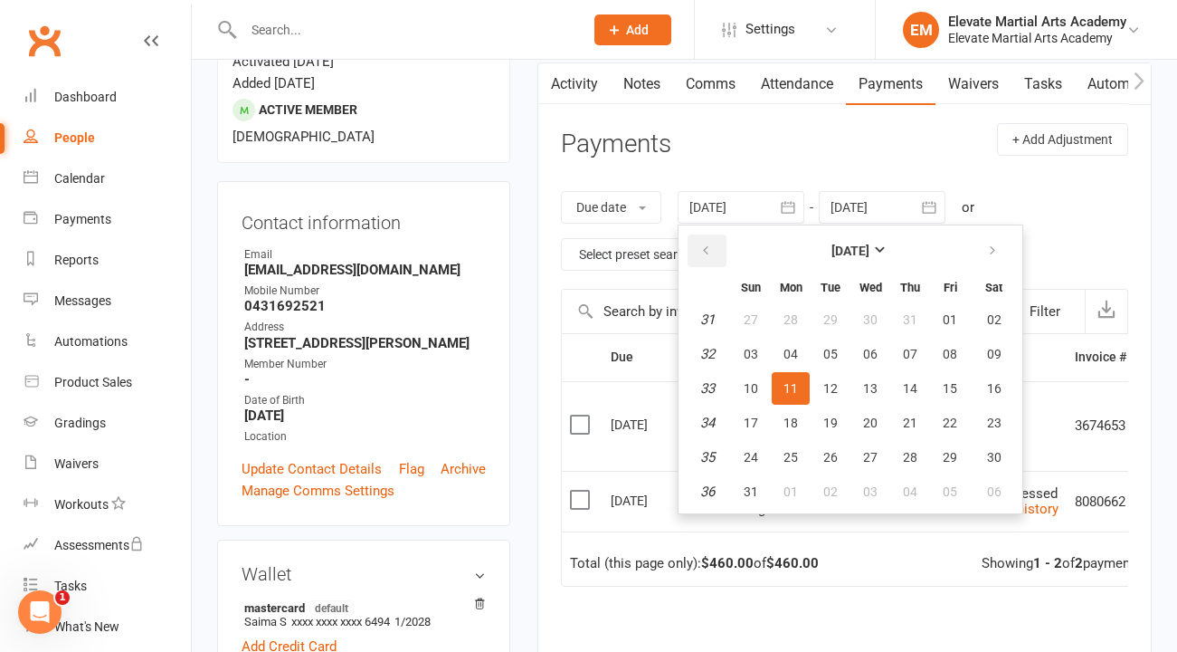
click at [709, 239] on button "button" at bounding box center [707, 250] width 39 height 33
click at [756, 316] on span "01" at bounding box center [751, 319] width 14 height 14
type input "[DATE]"
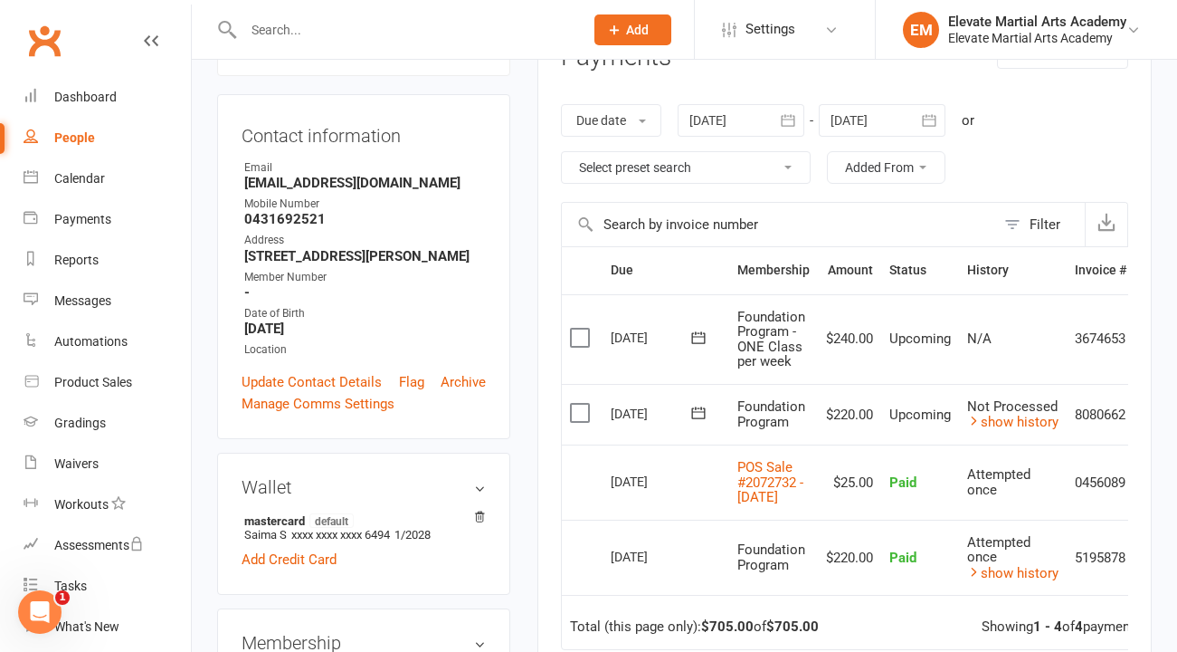
scroll to position [269, 0]
click at [83, 141] on div "People" at bounding box center [74, 137] width 41 height 14
select select "no_trial"
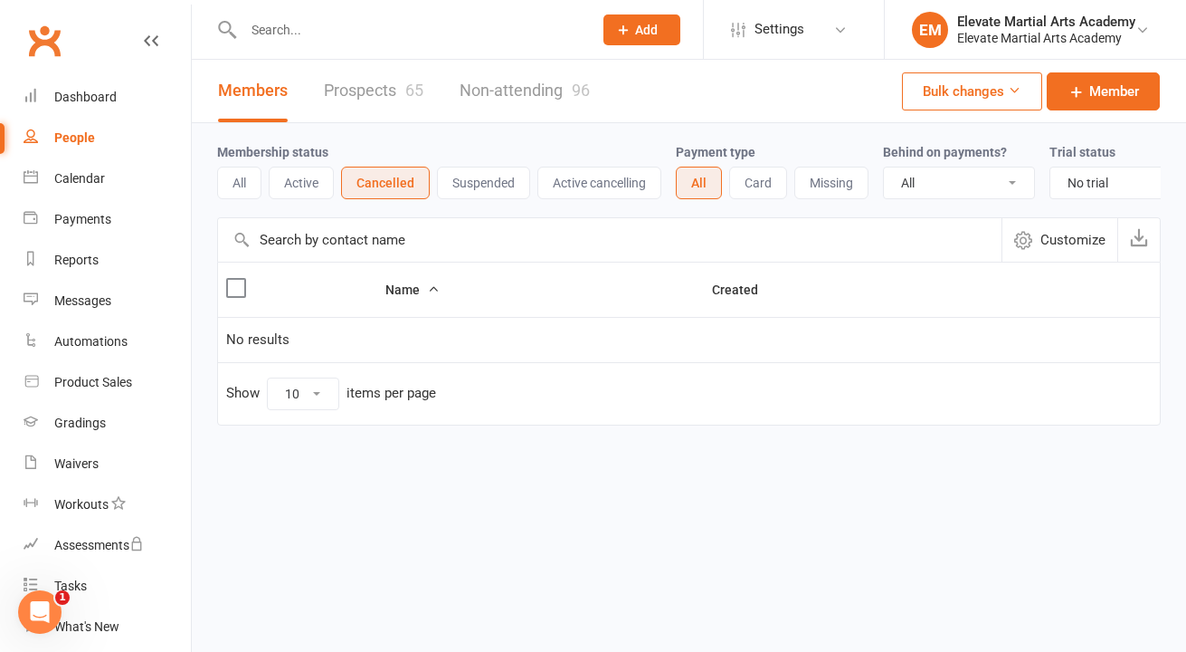
click at [300, 188] on button "Active" at bounding box center [301, 182] width 65 height 33
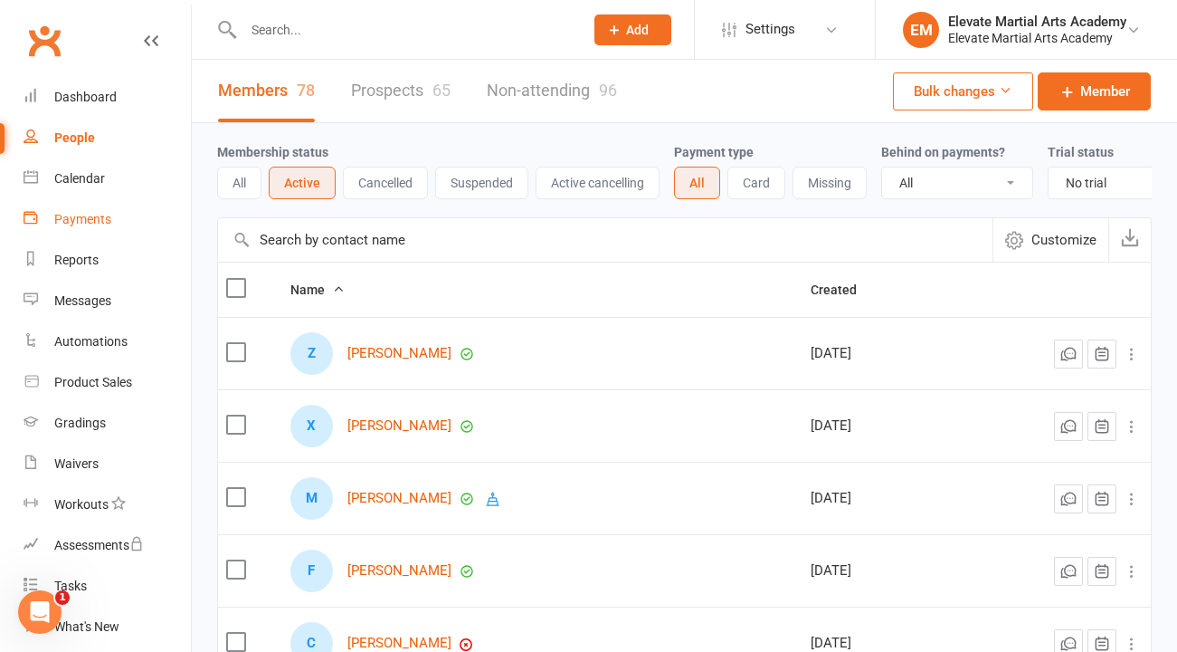
click at [100, 224] on div "Payments" at bounding box center [82, 219] width 57 height 14
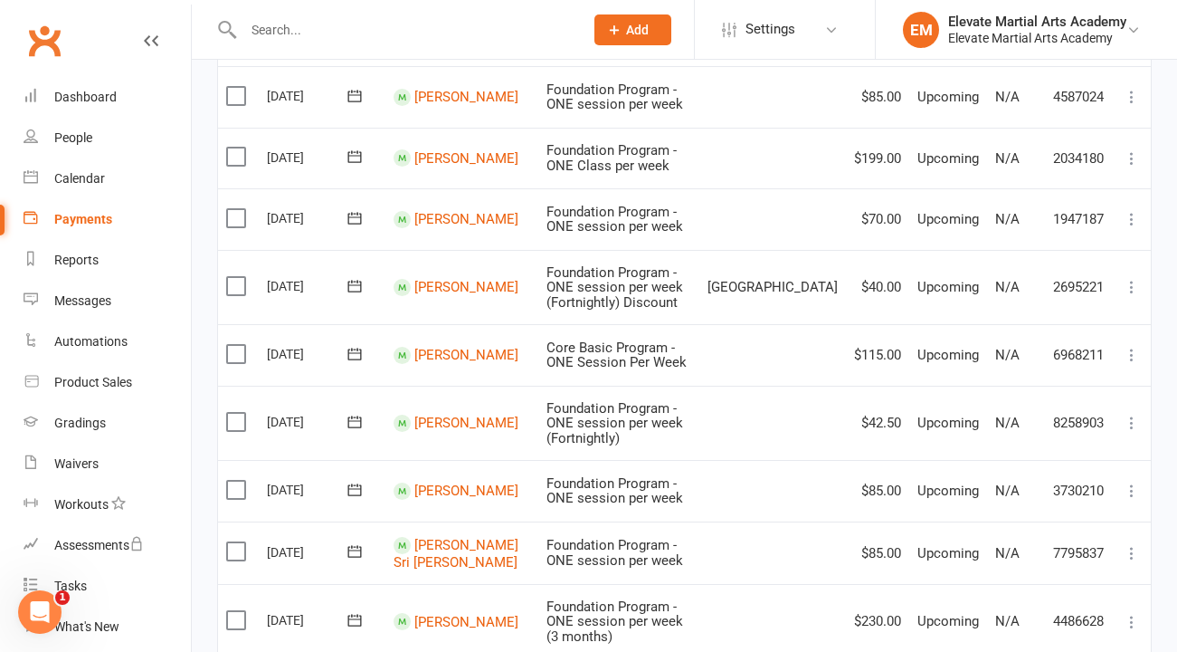
scroll to position [1371, 0]
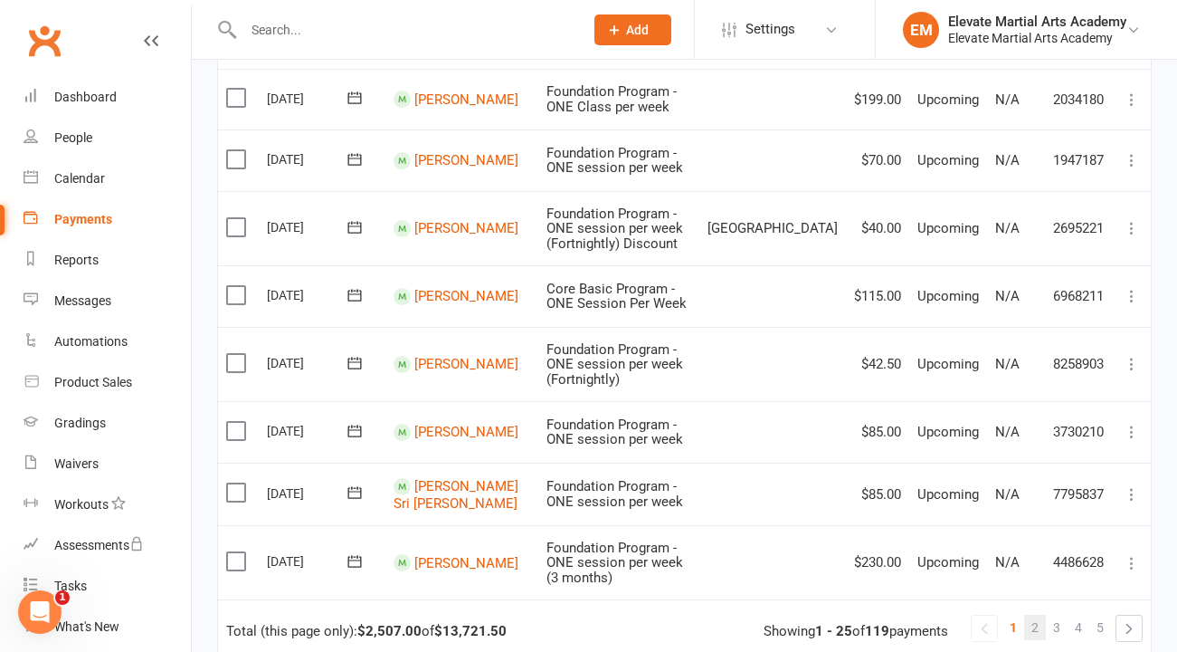
click at [1035, 614] on span "2" at bounding box center [1035, 626] width 7 height 25
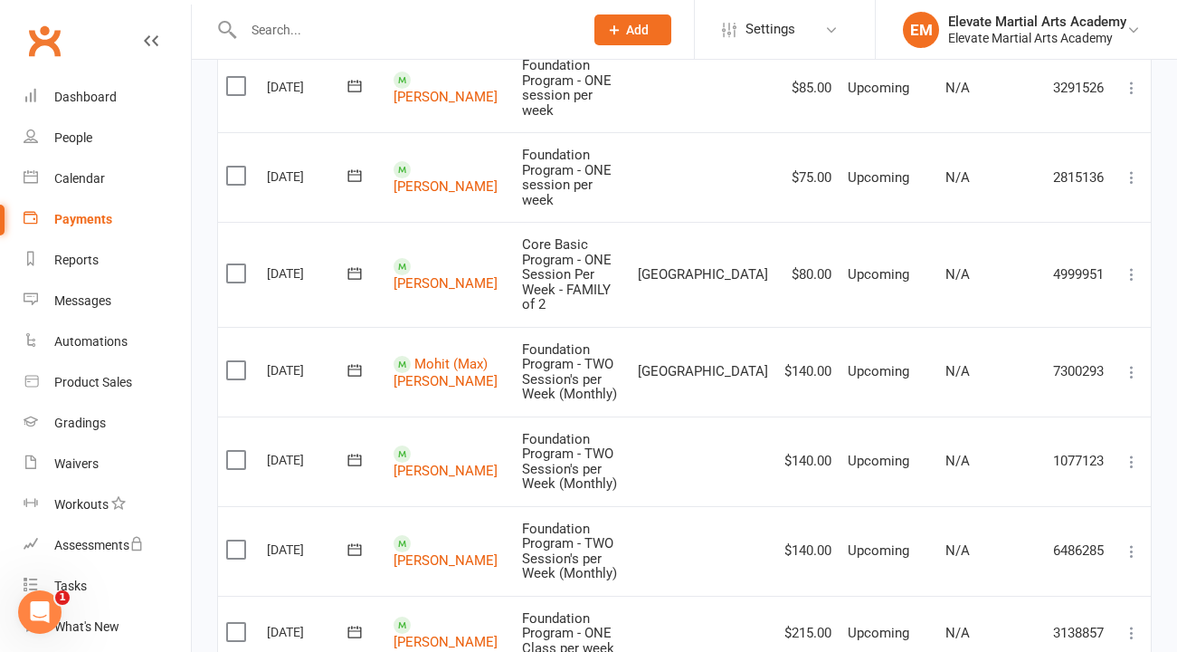
scroll to position [1510, 0]
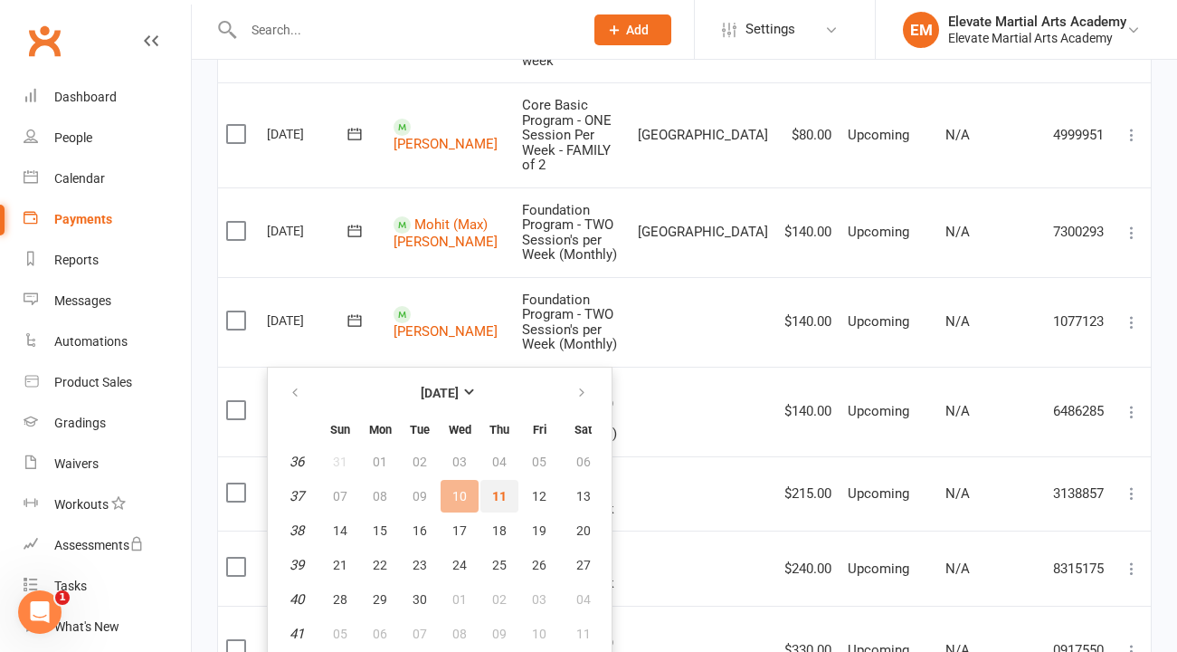
click at [499, 492] on span "11" at bounding box center [499, 496] width 14 height 14
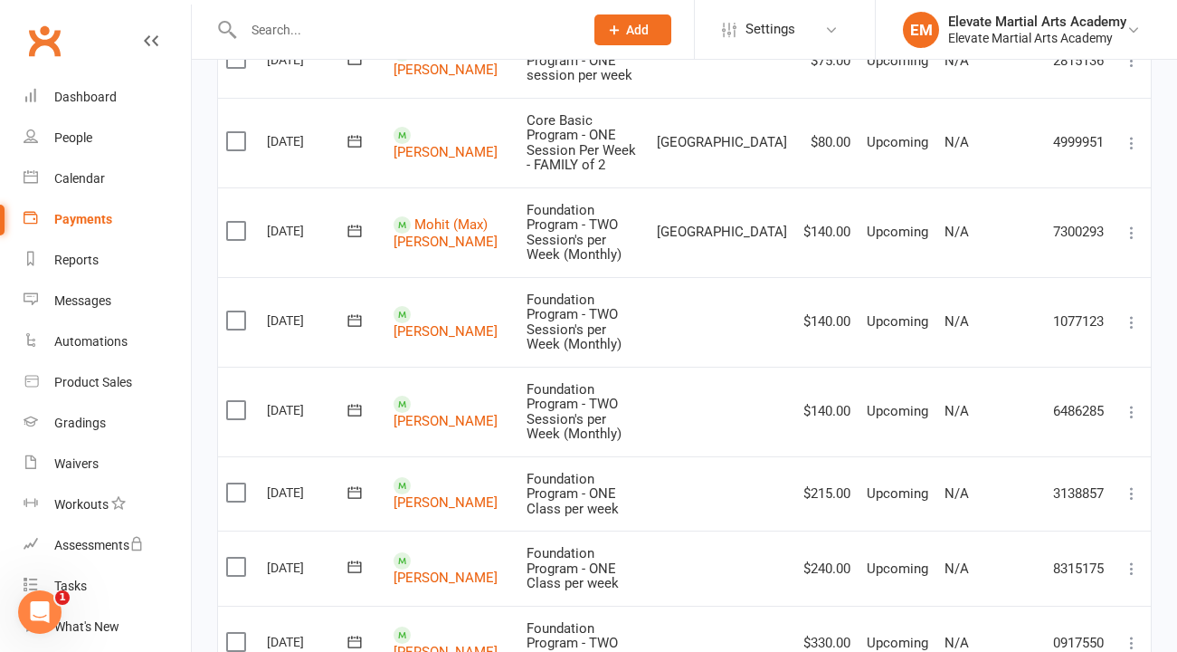
scroll to position [1362, 0]
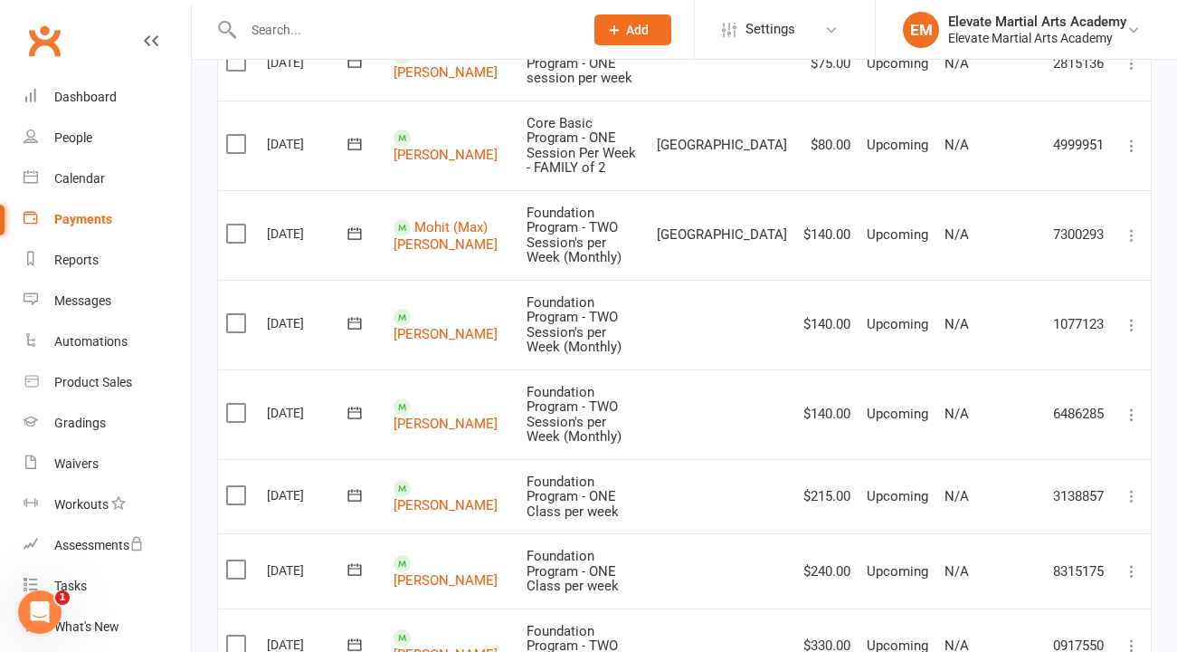
click at [354, 635] on icon at bounding box center [355, 644] width 18 height 18
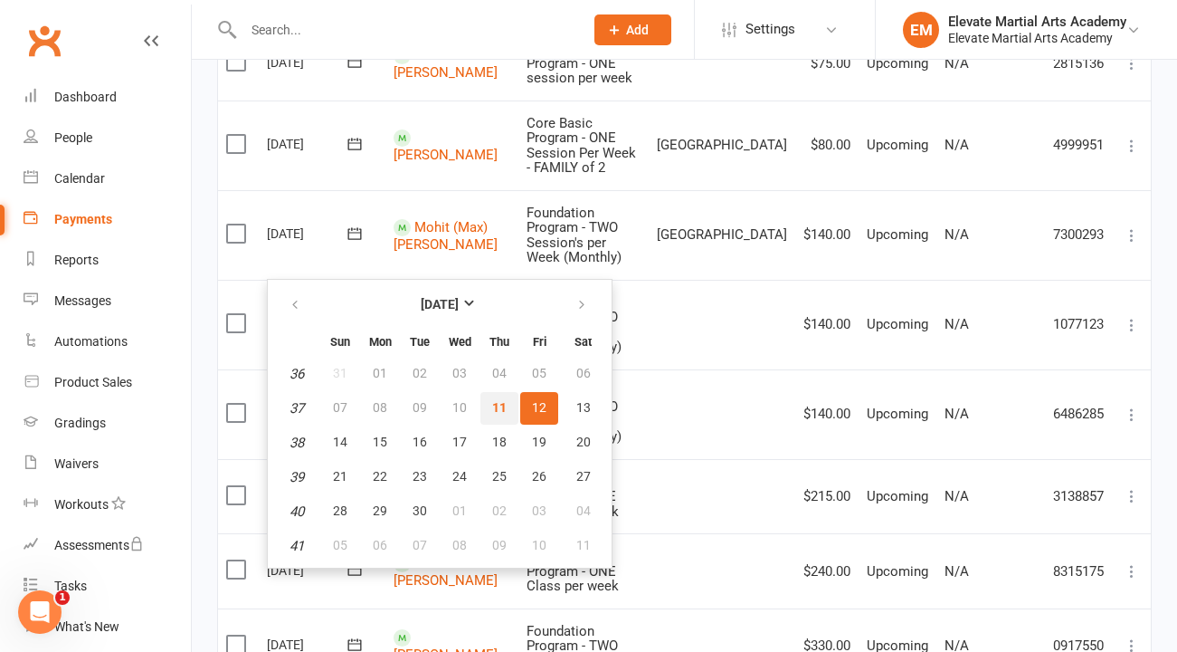
click at [496, 406] on span "11" at bounding box center [499, 407] width 14 height 14
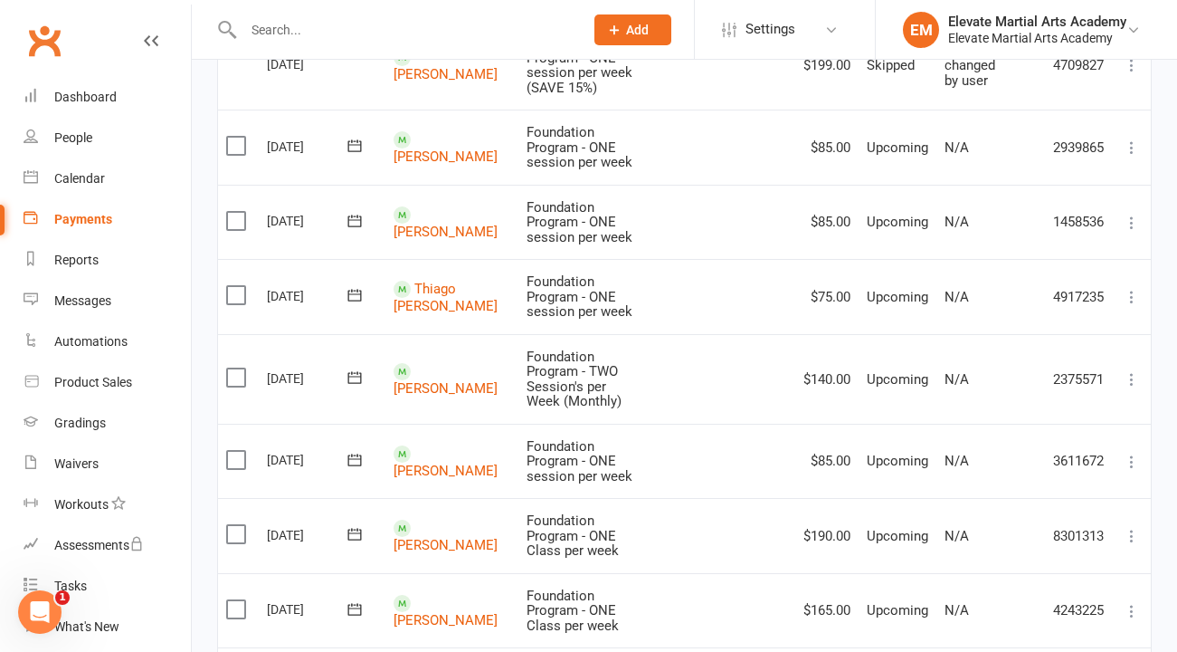
scroll to position [0, 0]
